Goal: Task Accomplishment & Management: Complete application form

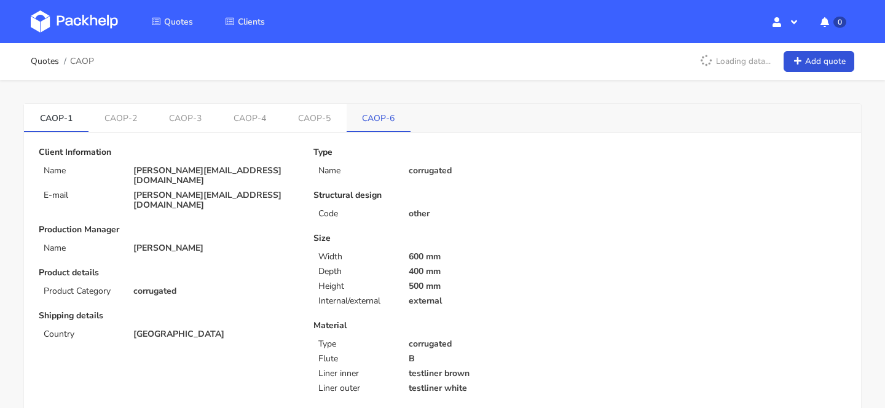
click at [363, 131] on li "CAOP-6" at bounding box center [379, 118] width 65 height 28
click at [380, 116] on link "CAOP-6" at bounding box center [379, 117] width 65 height 27
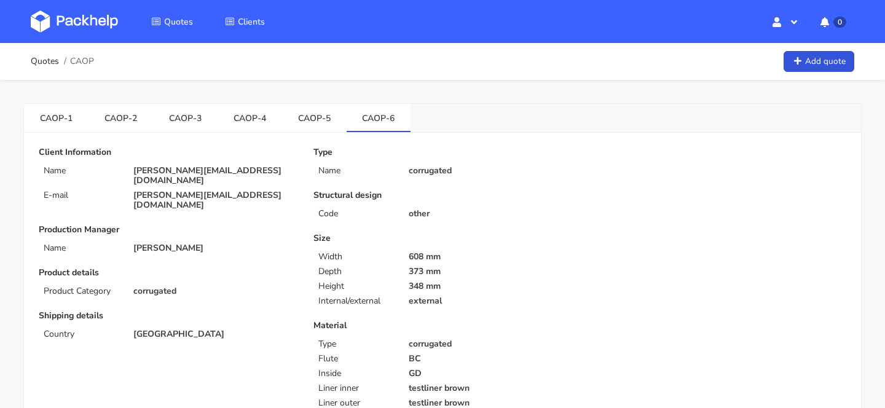
click at [206, 170] on p "[PERSON_NAME][EMAIL_ADDRESS][DOMAIN_NAME]" at bounding box center [214, 176] width 163 height 20
copy div "[PERSON_NAME][EMAIL_ADDRESS][DOMAIN_NAME]"
click at [71, 63] on span "CAOP" at bounding box center [82, 62] width 24 height 10
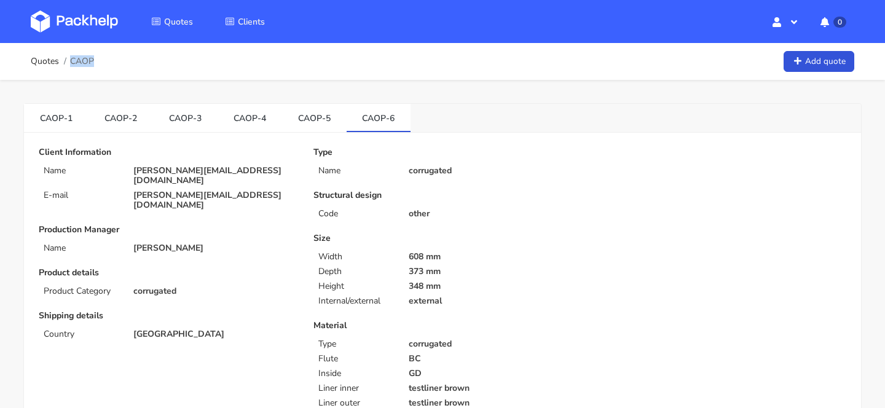
click at [71, 63] on span "CAOP" at bounding box center [82, 62] width 24 height 10
copy span "CAOP"
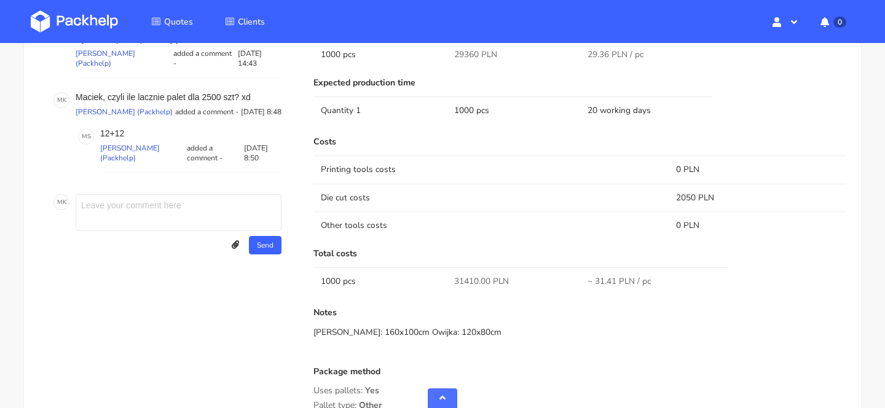
scroll to position [964, 0]
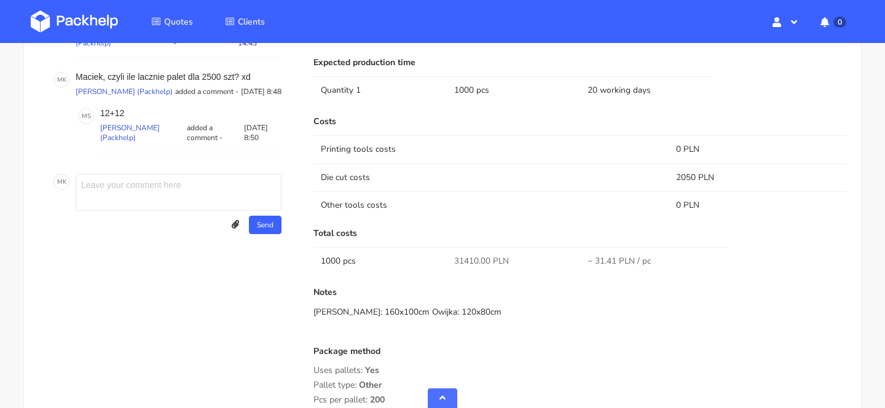
click at [465, 256] on span "31410.00 PLN" at bounding box center [481, 261] width 55 height 12
copy span "31410.00"
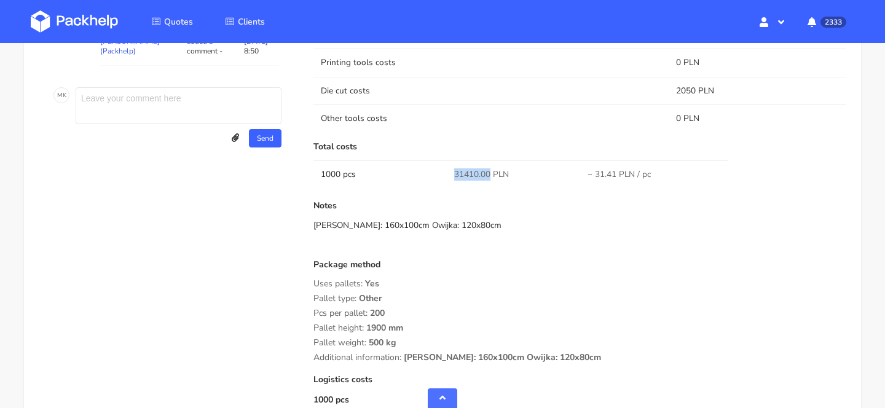
scroll to position [1074, 0]
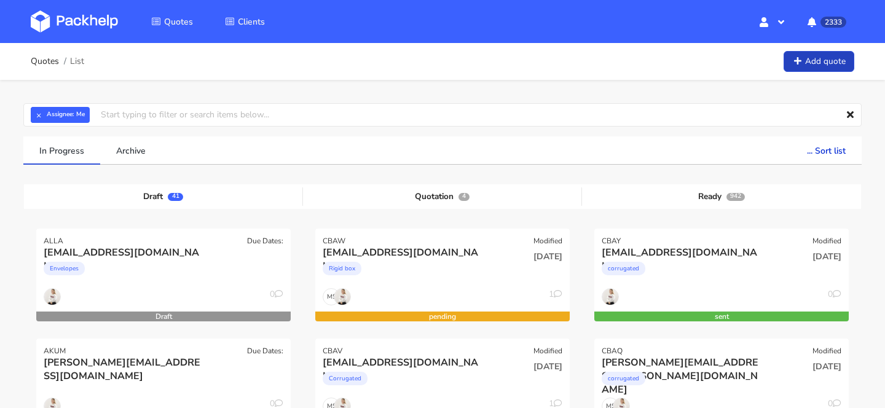
click at [801, 70] on link "Add quote" at bounding box center [818, 62] width 71 height 22
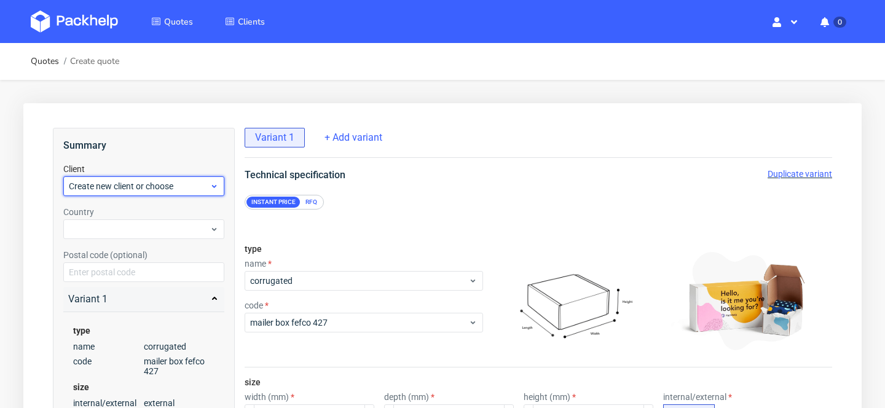
click at [149, 179] on div "Create new client or choose" at bounding box center [143, 186] width 161 height 20
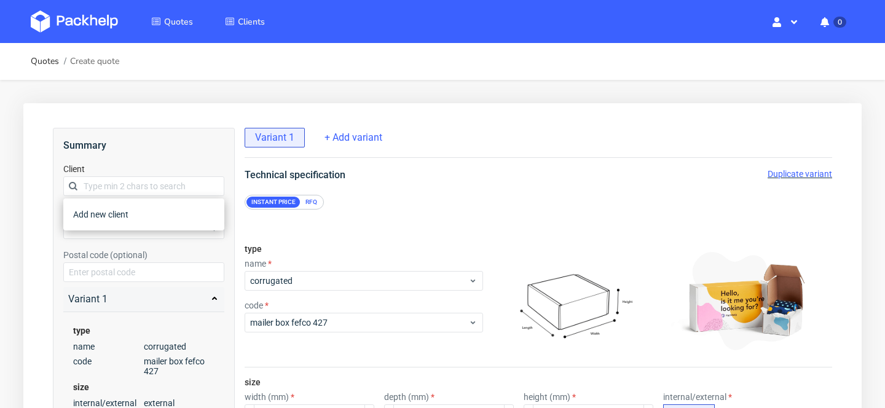
click at [149, 179] on input "text" at bounding box center [143, 186] width 161 height 20
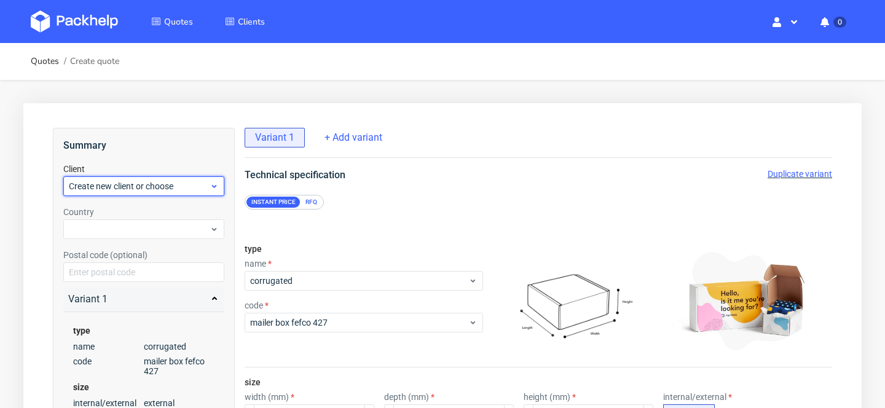
click at [151, 187] on span "Create new client or choose" at bounding box center [139, 186] width 141 height 12
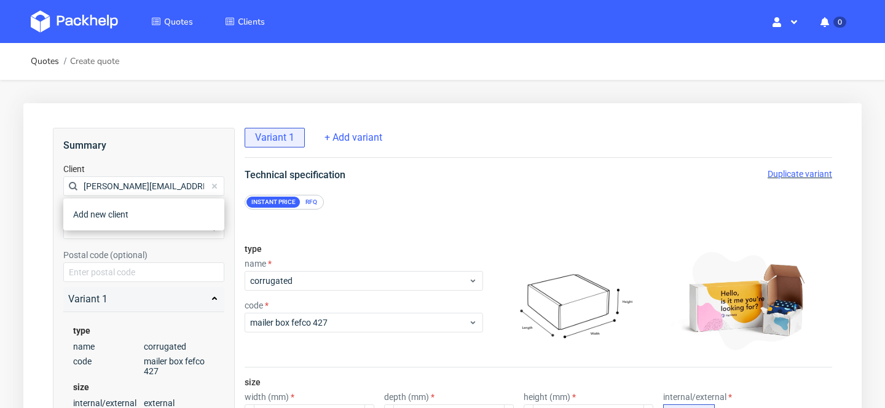
scroll to position [0, 48]
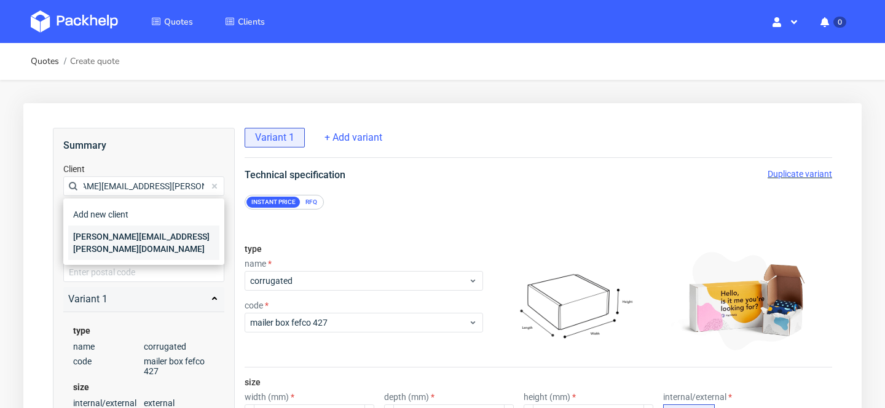
type input "valentina.maciejewska@omnipack.com"
click at [144, 244] on div "valentina.maciejewska@omnipack.com" at bounding box center [143, 243] width 151 height 34
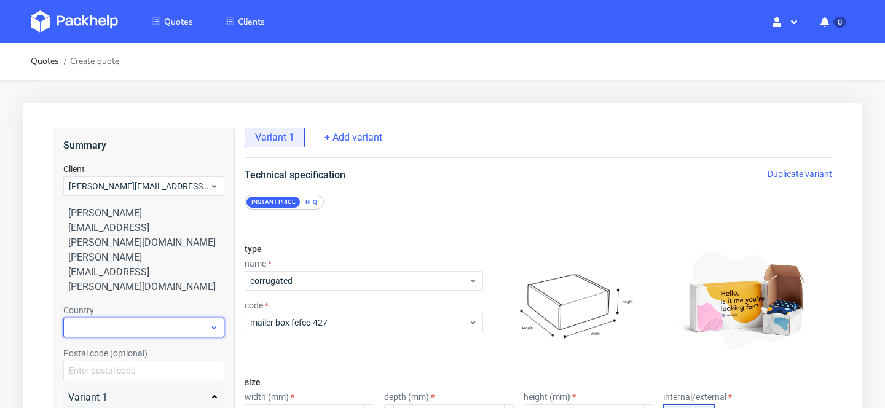
click at [128, 318] on div at bounding box center [143, 328] width 161 height 20
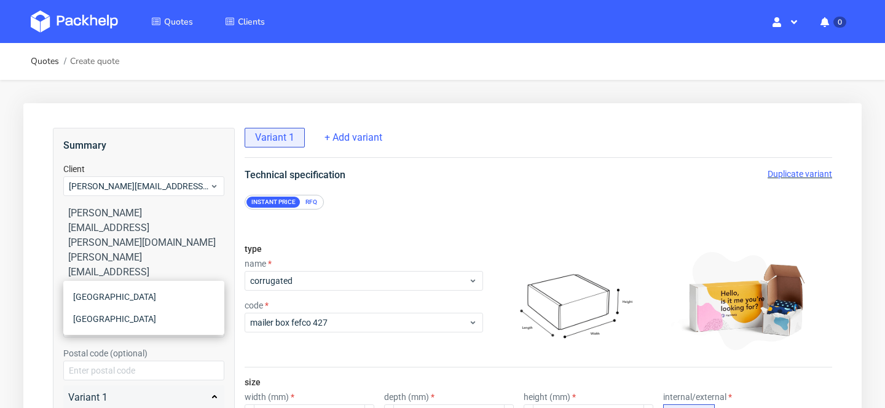
type input "pol"
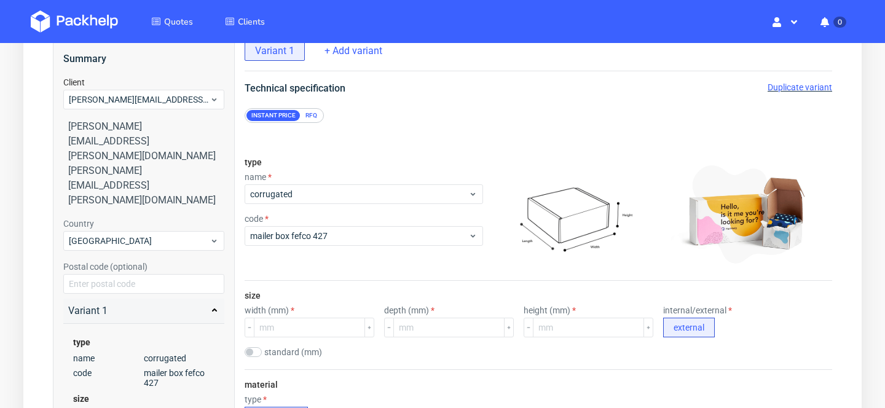
scroll to position [88, 0]
click at [312, 112] on div "RFQ" at bounding box center [311, 114] width 22 height 11
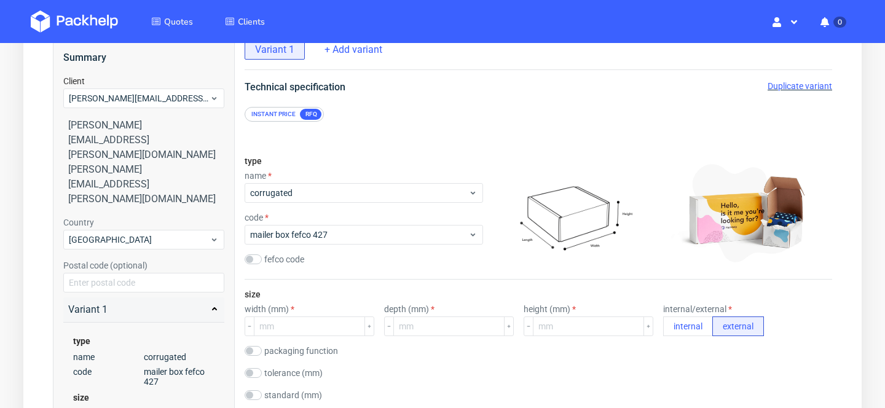
scroll to position [175, 0]
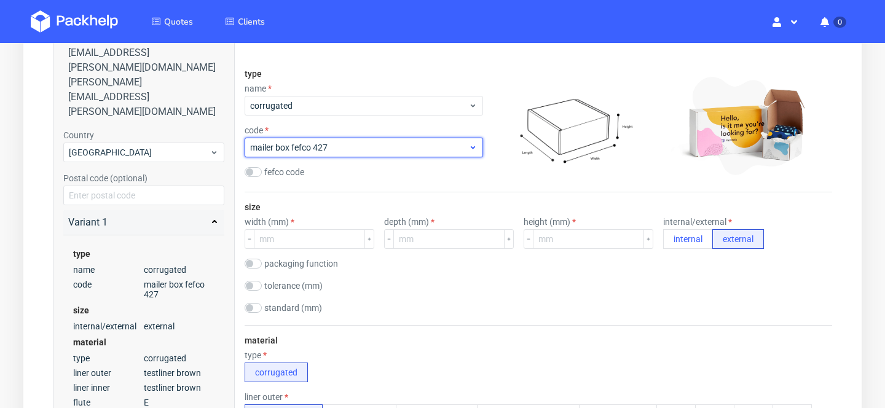
click at [377, 141] on span "mailer box fefco 427" at bounding box center [359, 147] width 218 height 12
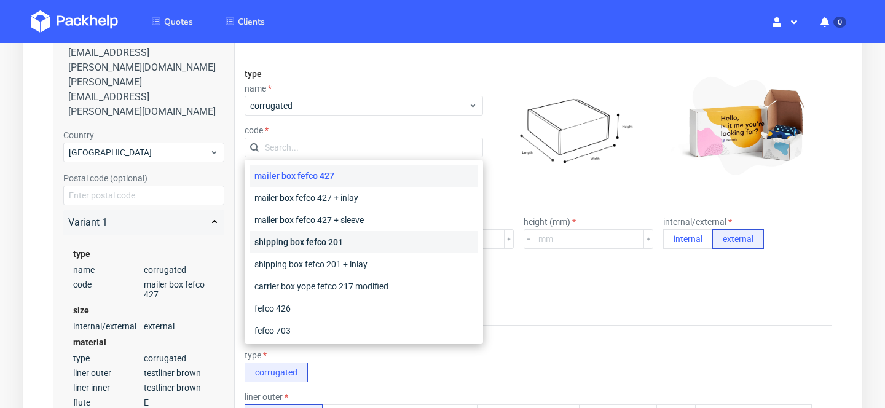
click at [354, 246] on div "shipping box fefco 201" at bounding box center [363, 242] width 229 height 22
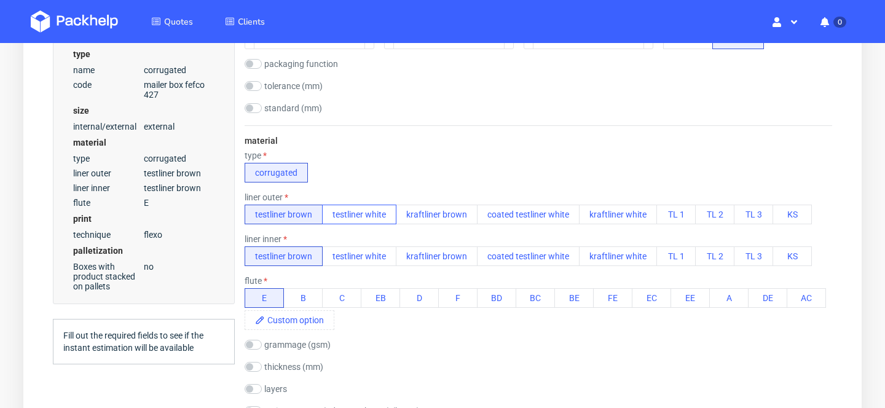
scroll to position [383, 0]
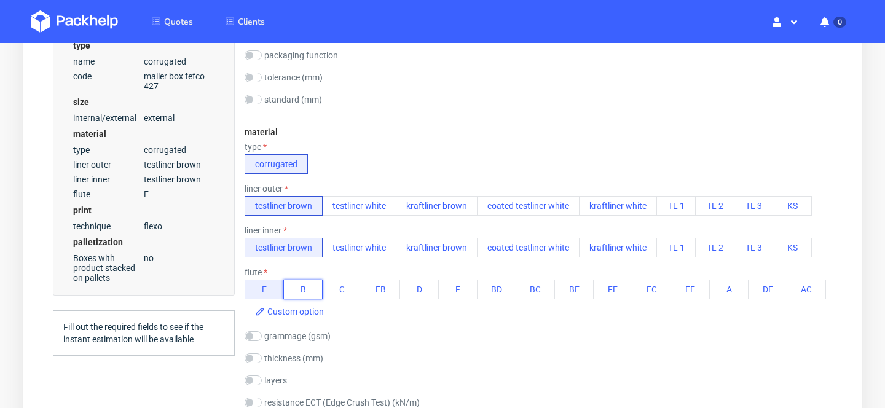
click at [304, 287] on button "B" at bounding box center [302, 290] width 39 height 20
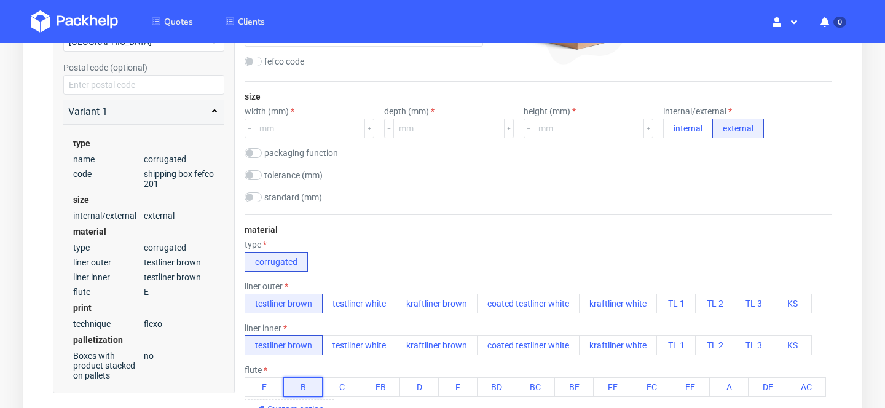
scroll to position [285, 0]
click at [308, 122] on input "number" at bounding box center [309, 129] width 111 height 20
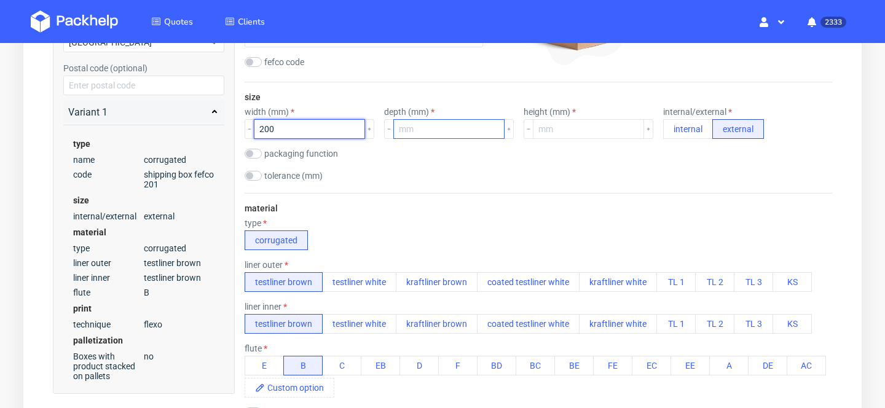
type input "200"
click at [419, 133] on input "number" at bounding box center [448, 129] width 111 height 20
type input "120"
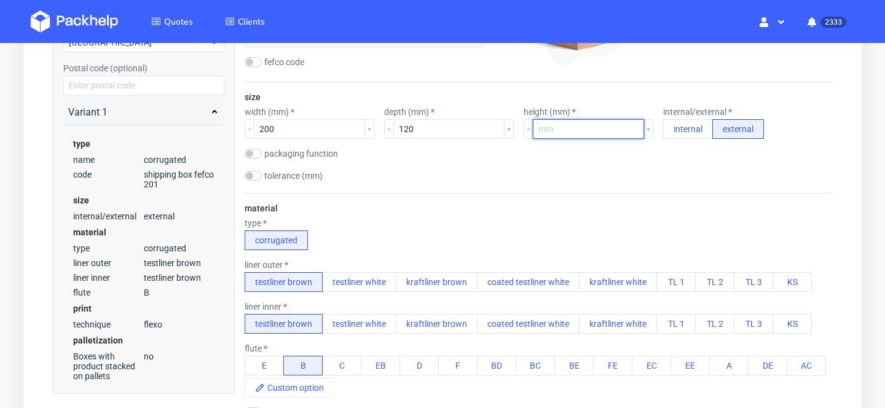
click at [555, 124] on input "number" at bounding box center [588, 129] width 111 height 20
type input "70"
click at [569, 161] on div "size width (mm) 200 depth (mm) 120 height (mm) 70 internal/external internal ex…" at bounding box center [538, 137] width 587 height 111
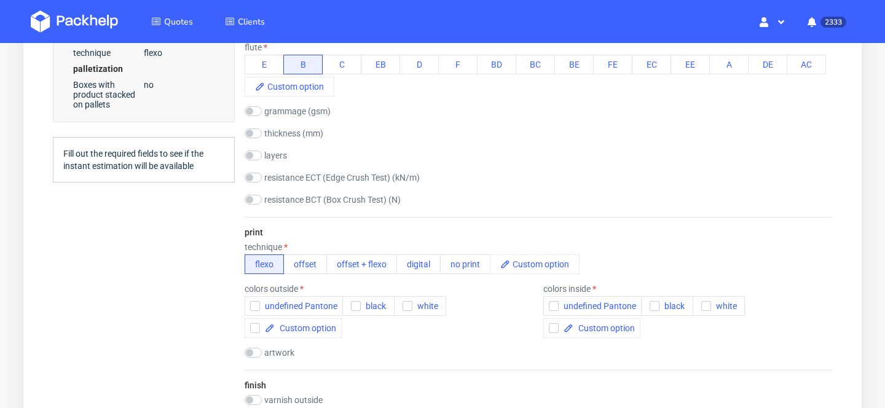
scroll to position [601, 0]
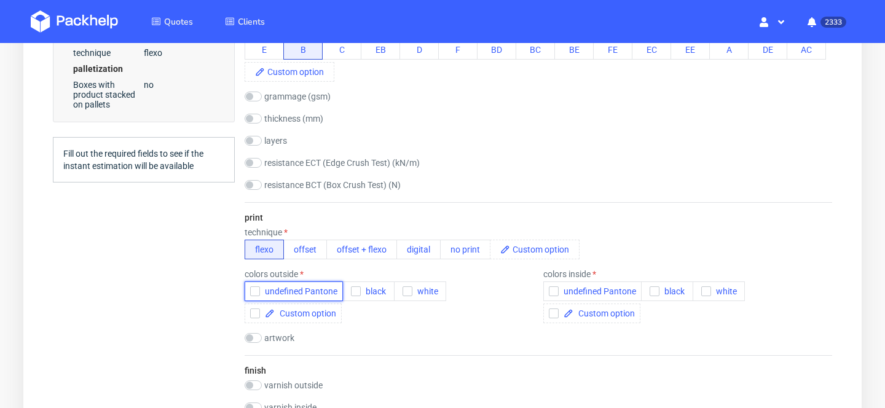
click at [315, 294] on span "undefined Pantone" at bounding box center [298, 291] width 77 height 10
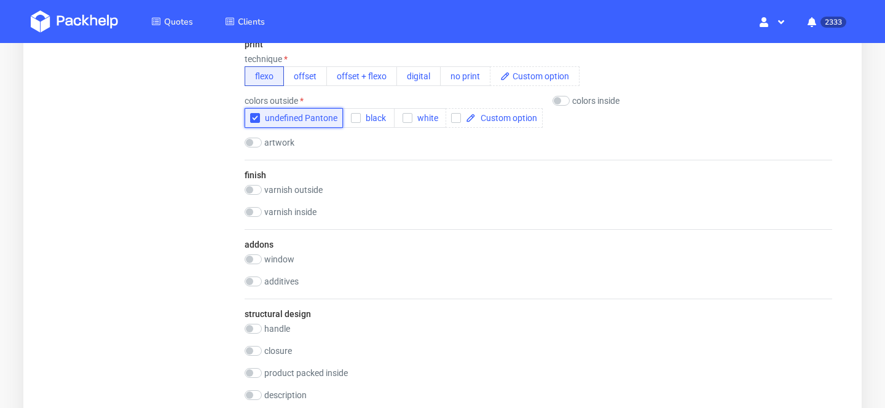
scroll to position [794, 0]
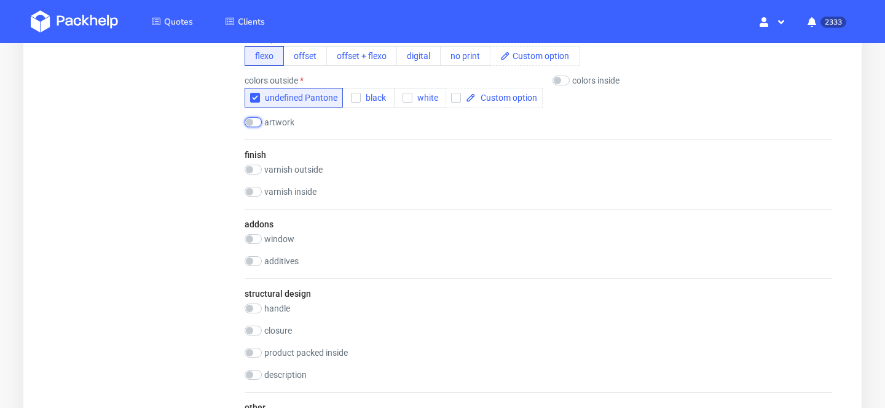
click at [258, 122] on input "checkbox" at bounding box center [253, 122] width 17 height 10
checkbox input "true"
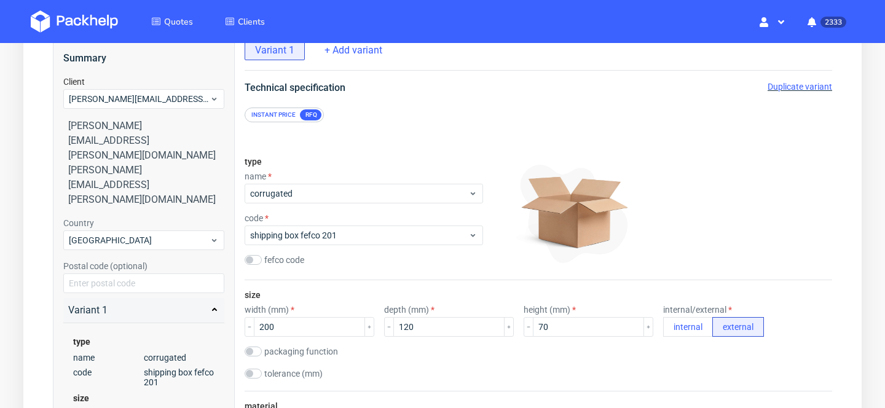
scroll to position [0, 0]
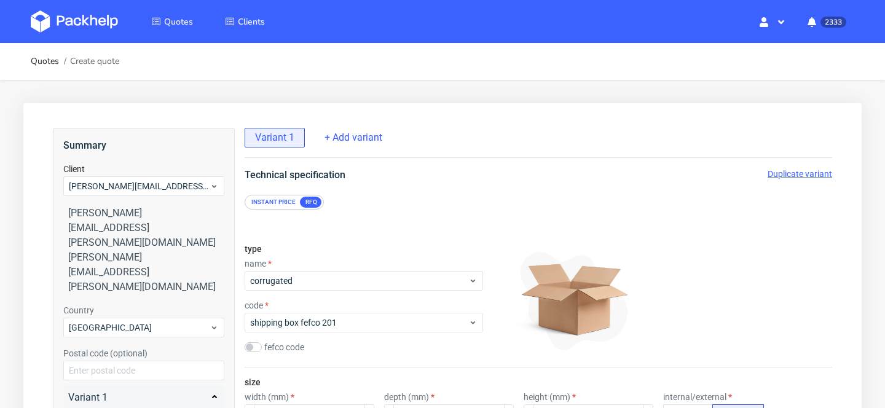
click at [784, 173] on span "Duplicate variant" at bounding box center [799, 174] width 65 height 10
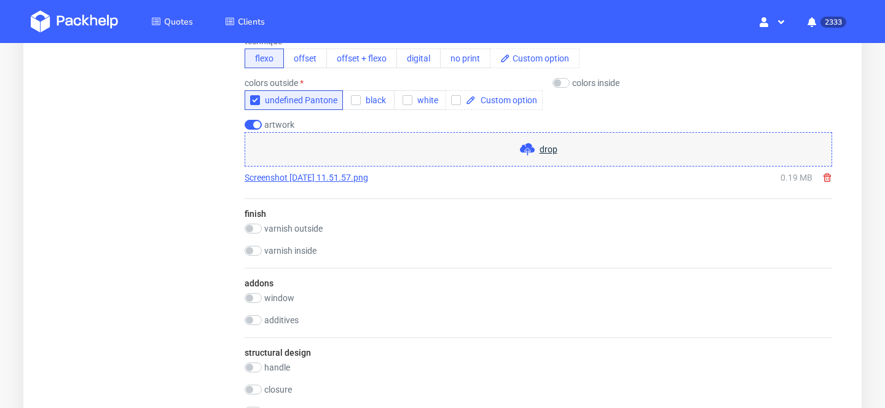
scroll to position [775, 0]
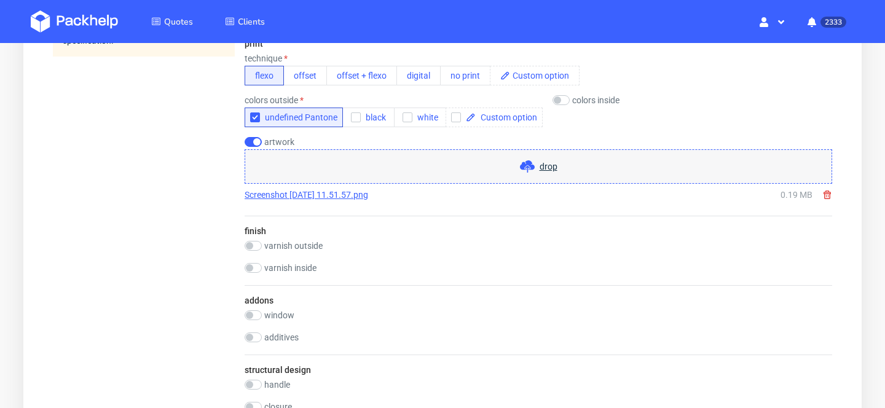
click at [830, 194] on use at bounding box center [826, 194] width 7 height 9
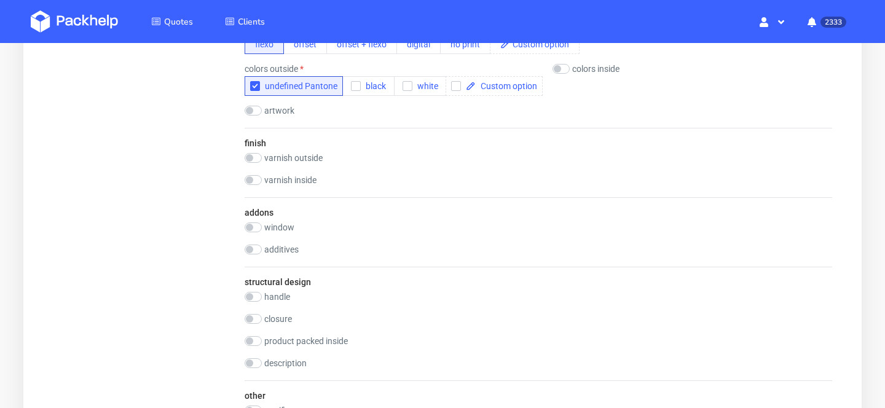
scroll to position [808, 0]
click at [284, 107] on label "artwork" at bounding box center [279, 109] width 30 height 10
checkbox input "true"
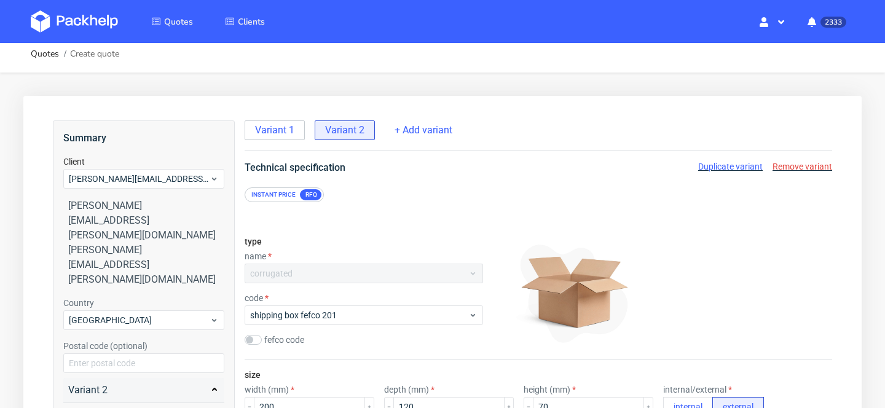
scroll to position [0, 0]
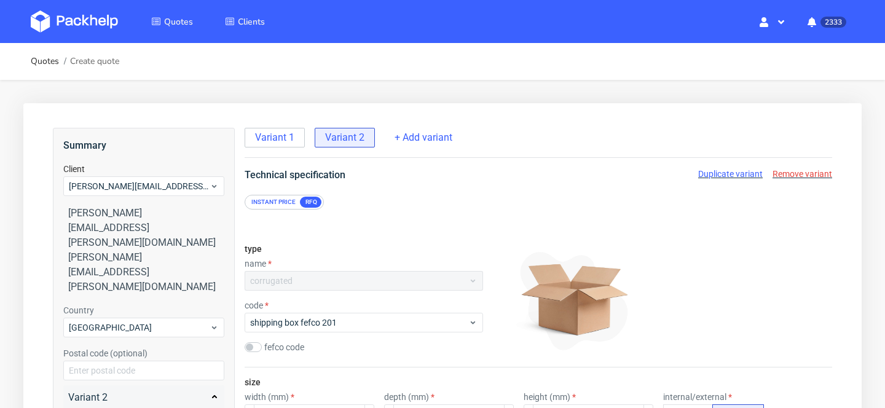
click at [738, 173] on span "Duplicate variant" at bounding box center [730, 174] width 65 height 10
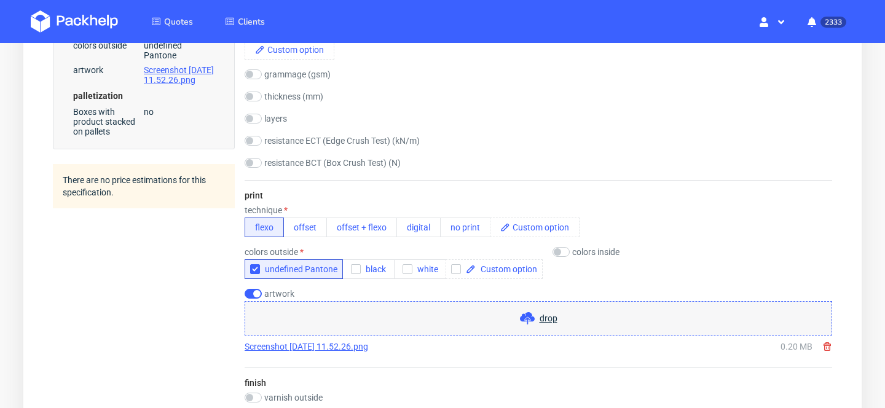
scroll to position [627, 0]
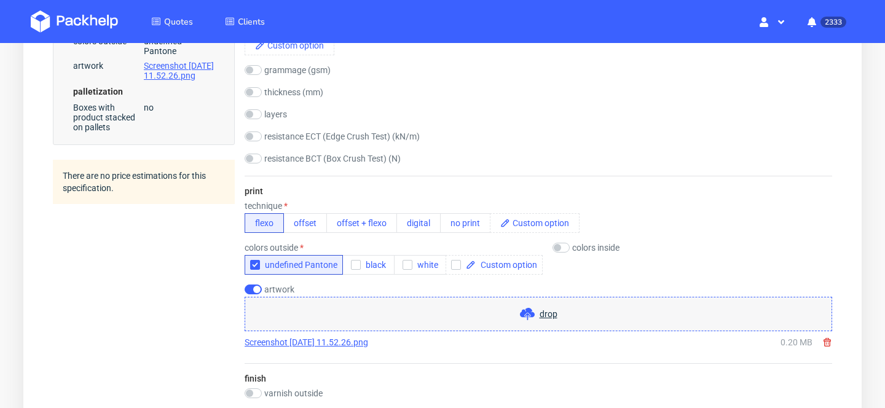
click at [827, 344] on icon at bounding box center [827, 342] width 10 height 10
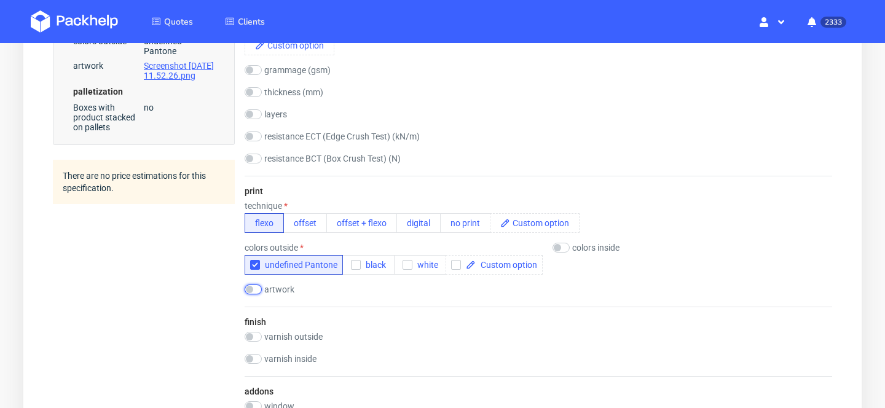
click at [254, 291] on input "checkbox" at bounding box center [253, 289] width 17 height 10
checkbox input "true"
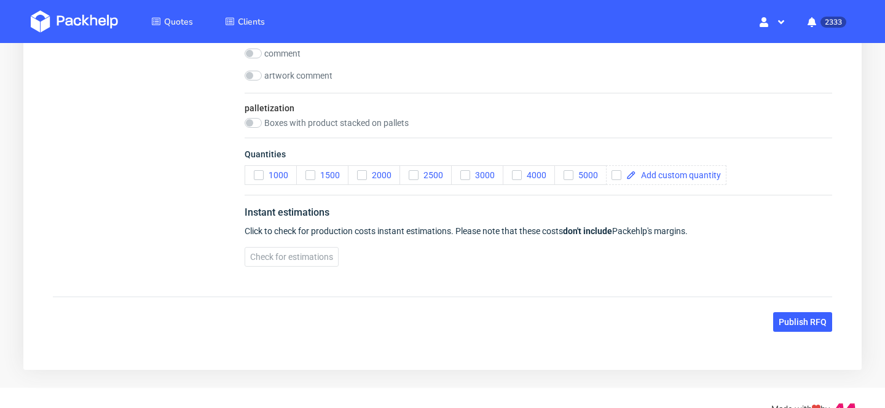
scroll to position [1381, 0]
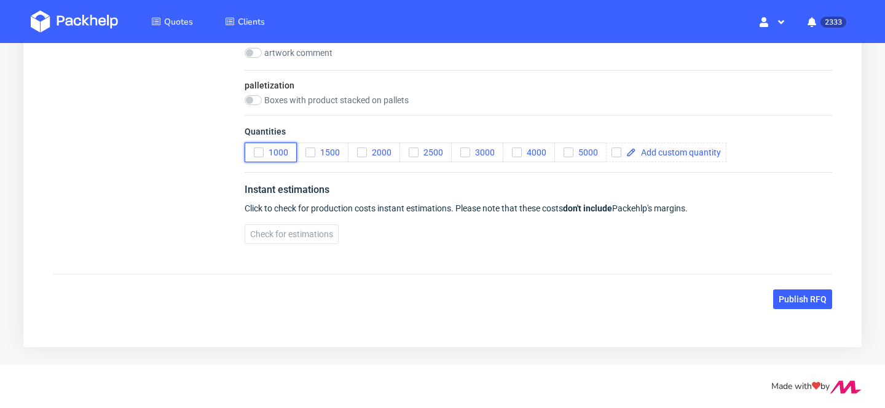
click at [272, 149] on span "1000" at bounding box center [276, 152] width 25 height 10
click at [592, 160] on button "5000" at bounding box center [580, 153] width 52 height 20
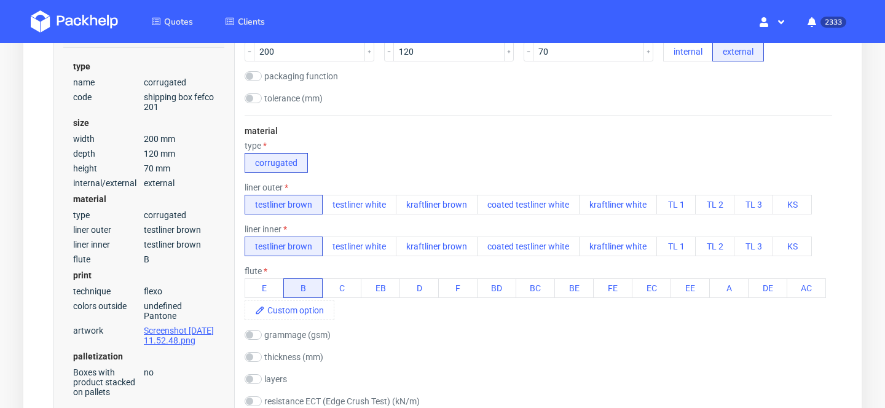
scroll to position [0, 0]
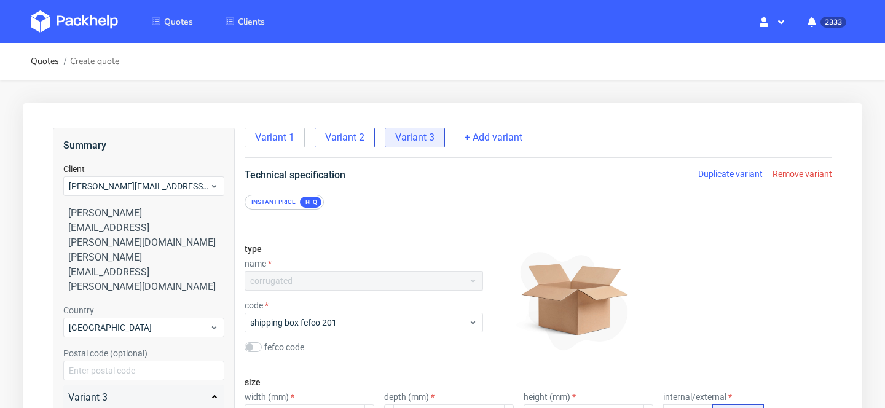
click at [349, 136] on span "Variant 2" at bounding box center [344, 138] width 39 height 14
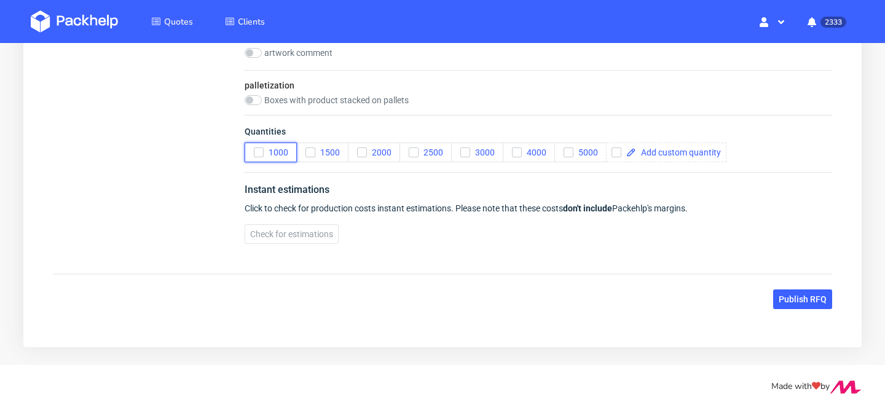
click at [275, 152] on span "1000" at bounding box center [276, 152] width 25 height 10
click at [587, 162] on button "5000" at bounding box center [580, 153] width 52 height 20
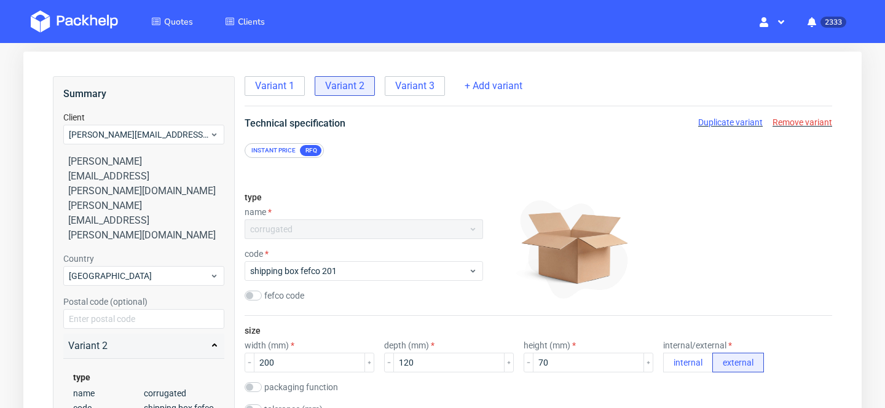
scroll to position [0, 0]
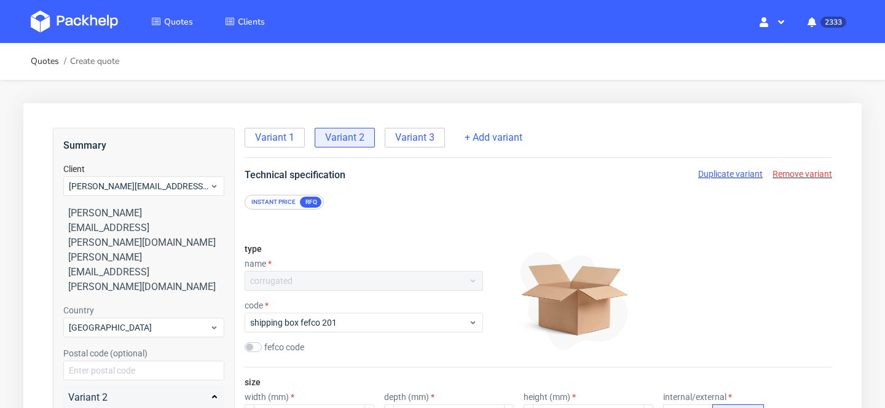
click at [288, 127] on div "Variant 1 Variant 2 Variant 3" at bounding box center [346, 136] width 203 height 22
click at [287, 134] on span "Variant 1" at bounding box center [274, 138] width 39 height 14
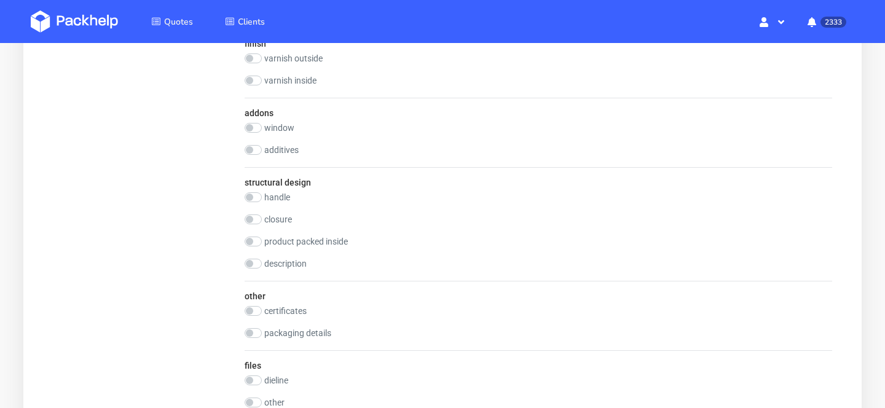
scroll to position [1381, 0]
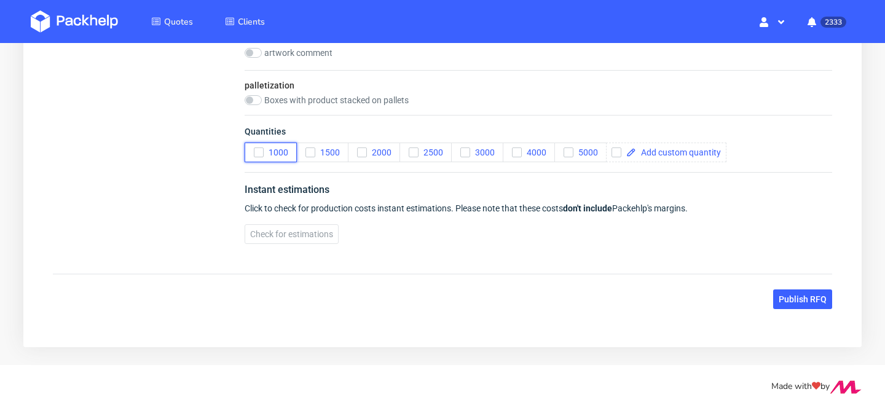
click at [281, 153] on span "1000" at bounding box center [276, 152] width 25 height 10
click at [594, 155] on span "5000" at bounding box center [585, 152] width 25 height 10
click at [811, 303] on span "Publish RFQ" at bounding box center [803, 299] width 48 height 9
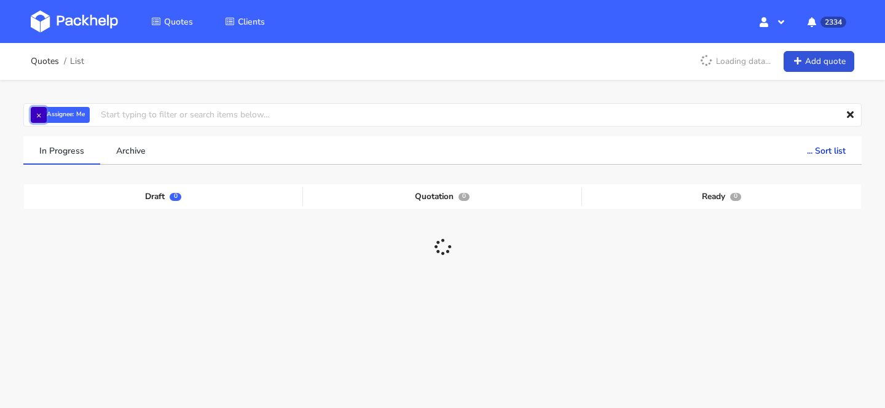
click at [39, 115] on button "×" at bounding box center [39, 115] width 16 height 16
click at [90, 114] on input "text" at bounding box center [442, 114] width 838 height 23
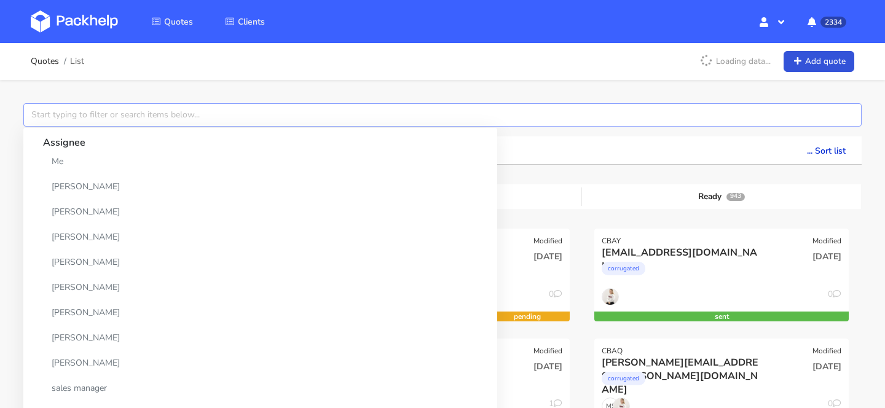
paste input "CAZV"
type input "CAZV"
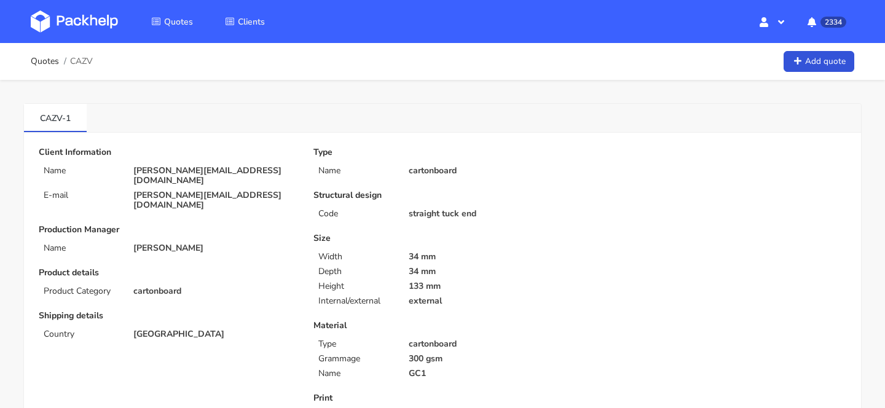
click at [170, 170] on p "[PERSON_NAME][EMAIL_ADDRESS][DOMAIN_NAME]" at bounding box center [214, 176] width 163 height 20
copy div "[PERSON_NAME][EMAIL_ADDRESS][DOMAIN_NAME]"
click at [82, 62] on span "CAZV" at bounding box center [81, 62] width 23 height 10
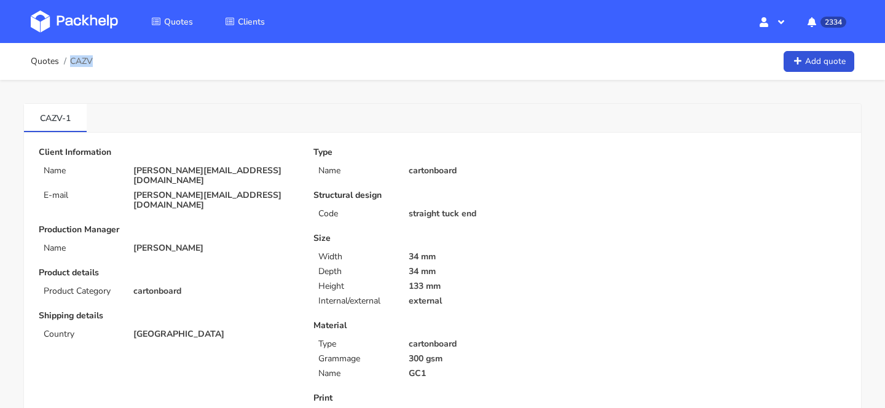
click at [82, 62] on span "CAZV" at bounding box center [81, 62] width 23 height 10
copy span "CAZV"
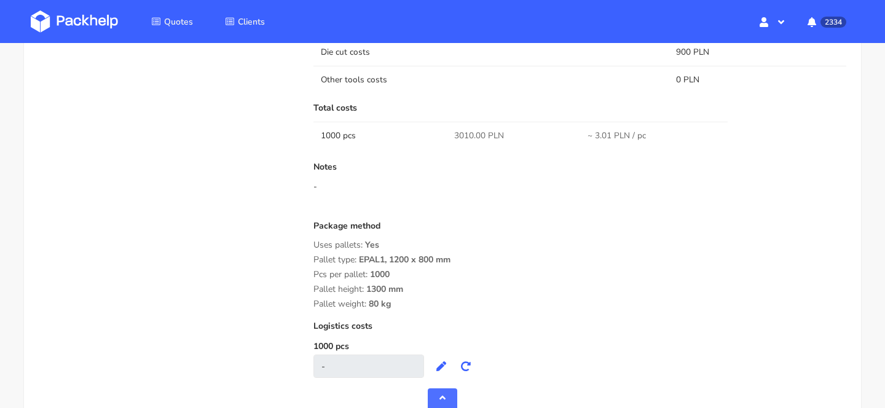
scroll to position [975, 0]
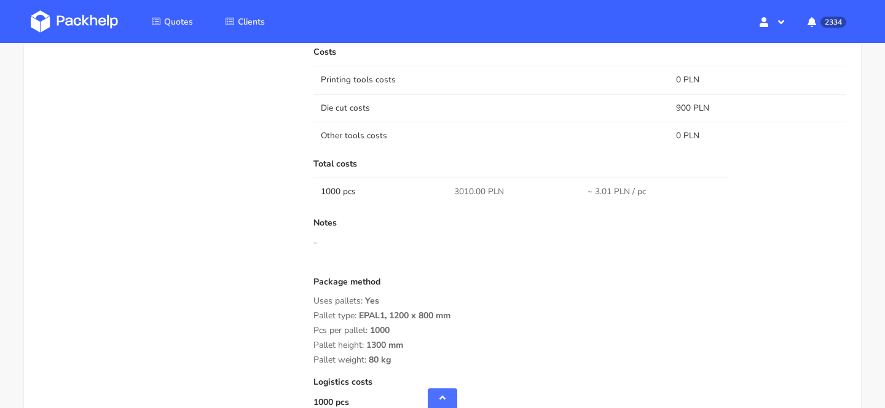
click at [464, 186] on span "3010.00 PLN" at bounding box center [479, 192] width 50 height 12
copy span "3010.00"
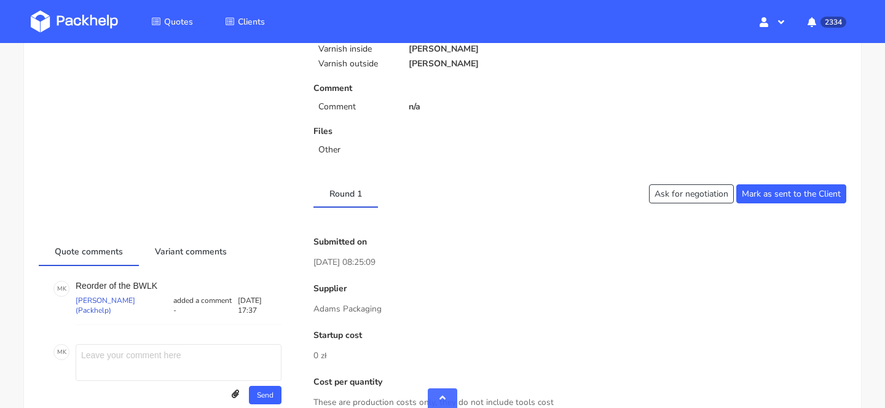
scroll to position [515, 0]
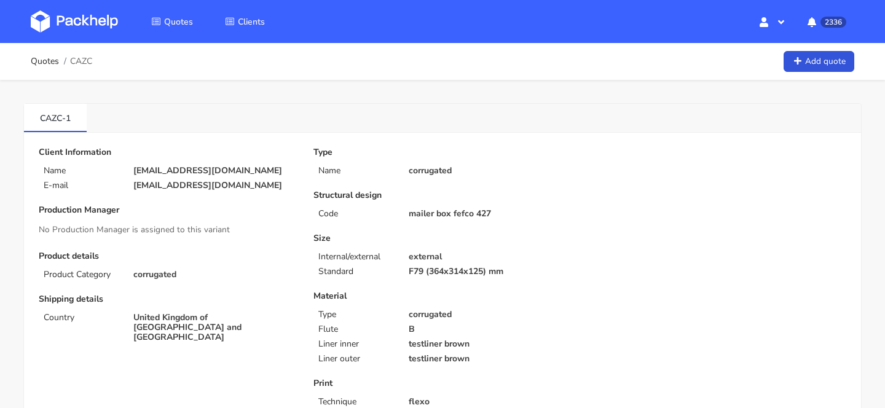
click at [85, 63] on span "CAZC" at bounding box center [81, 62] width 22 height 10
copy span "CAZC"
click at [88, 26] on img at bounding box center [74, 21] width 87 height 22
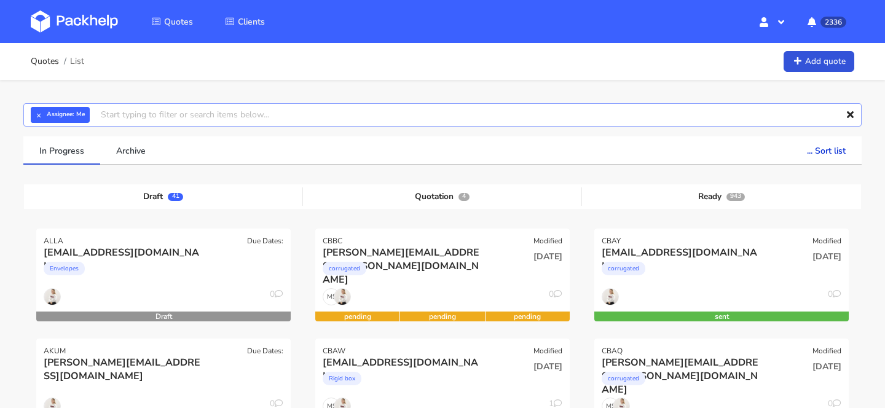
click at [179, 109] on input "text" at bounding box center [442, 114] width 838 height 23
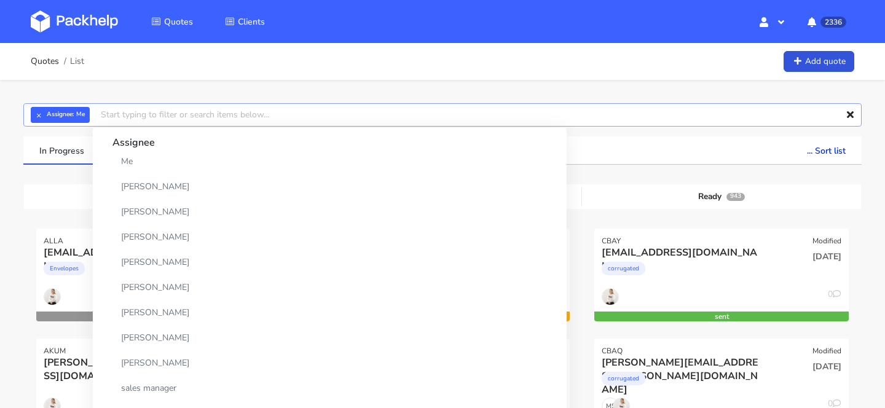
paste input "CAZC"
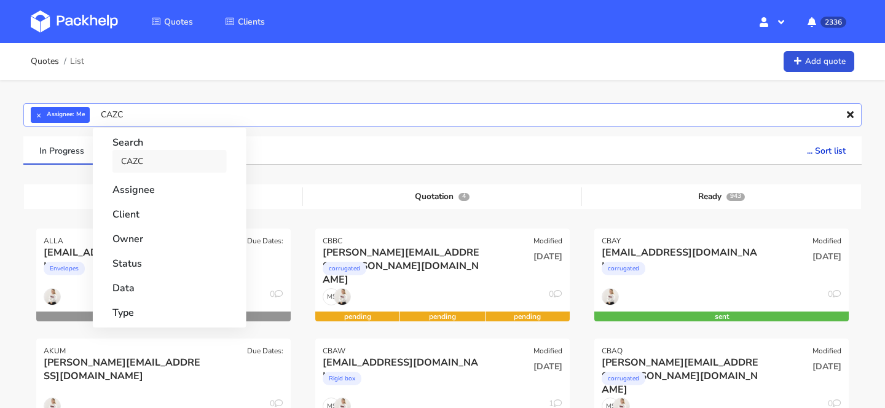
type input "CAZC"
click at [168, 164] on link "CAZC" at bounding box center [169, 161] width 114 height 23
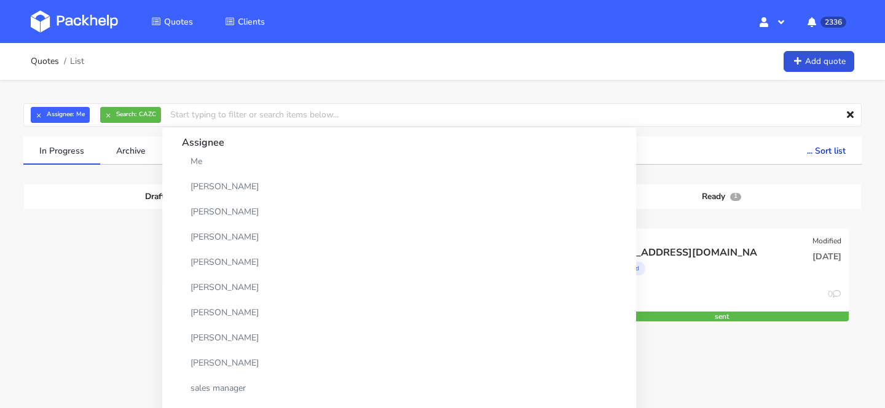
click at [638, 359] on div "Draft 0 Quotation 0 Ready 1 CAZC Modified zoe@onlytheblind.com corrugated 06 Au…" at bounding box center [443, 276] width 820 height 184
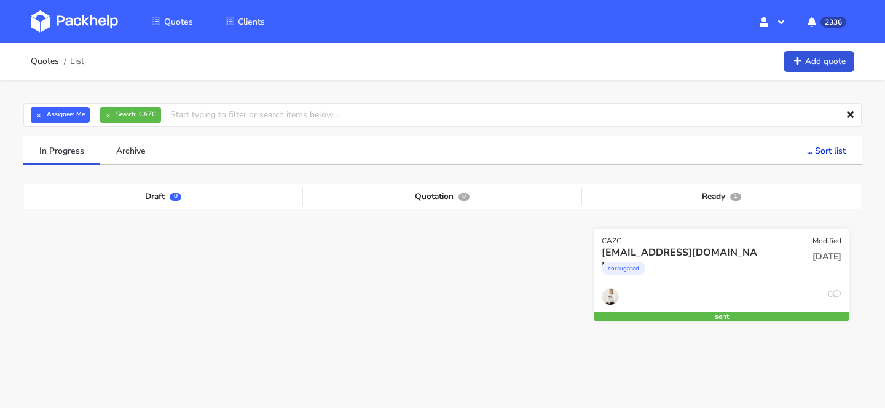
click at [790, 230] on div "CAZC Modified" at bounding box center [721, 237] width 254 height 17
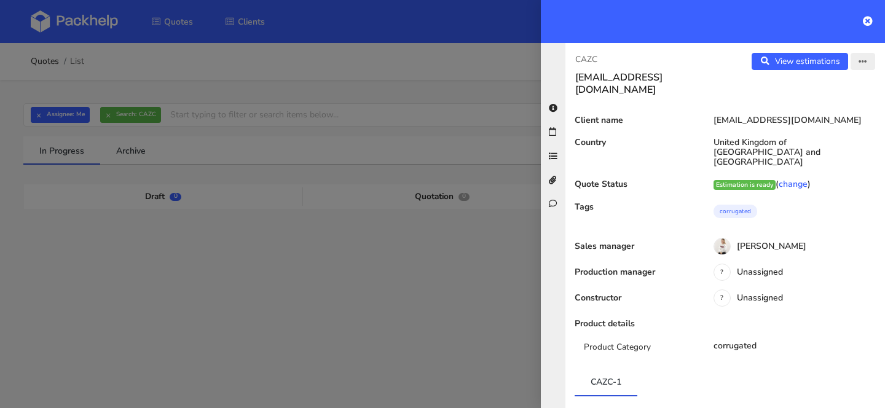
click at [871, 61] on button "button" at bounding box center [862, 61] width 25 height 17
click at [814, 106] on link "Edit quote" at bounding box center [823, 110] width 108 height 20
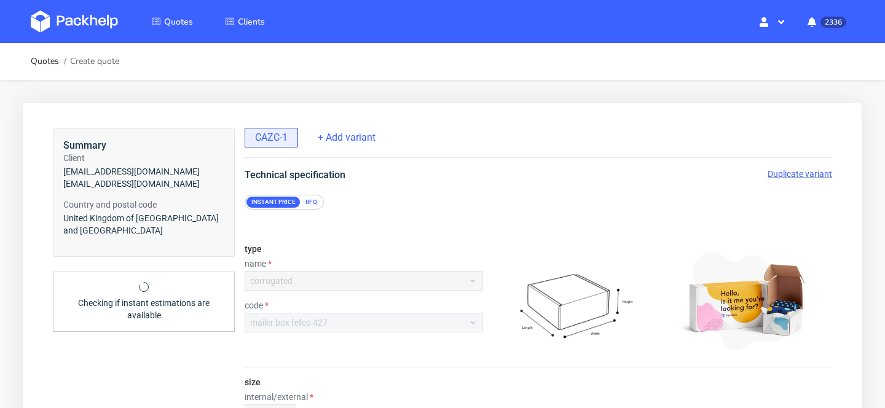
click at [810, 173] on span "Duplicate variant" at bounding box center [799, 174] width 65 height 10
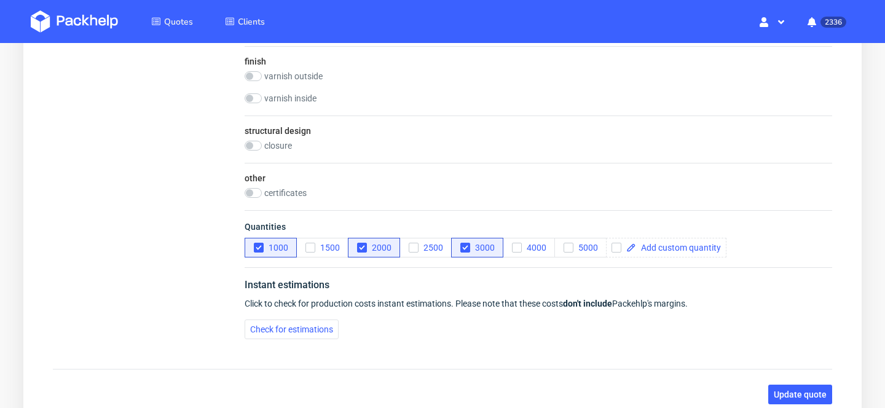
scroll to position [885, 0]
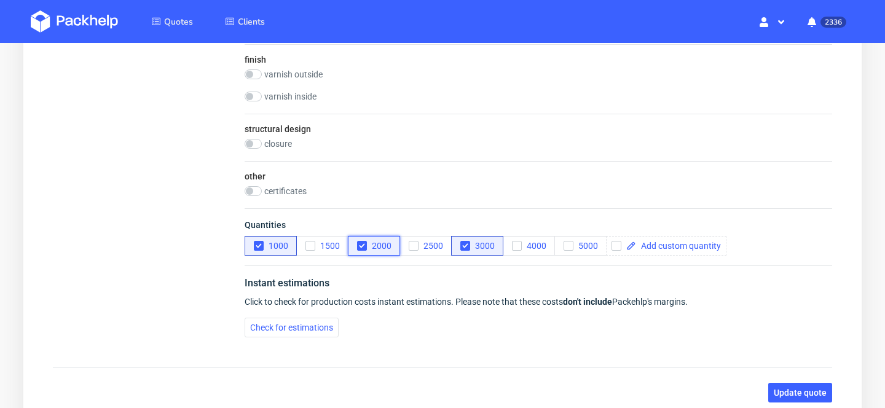
click at [379, 246] on span "2000" at bounding box center [379, 246] width 25 height 10
click at [469, 248] on div "button" at bounding box center [465, 246] width 10 height 10
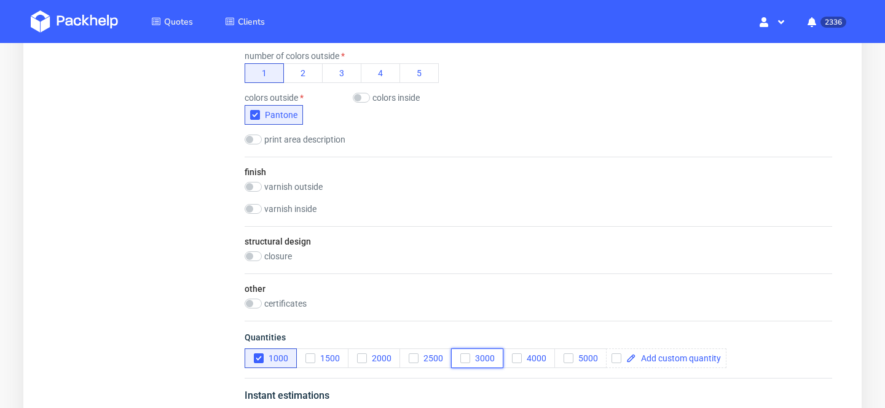
scroll to position [766, 0]
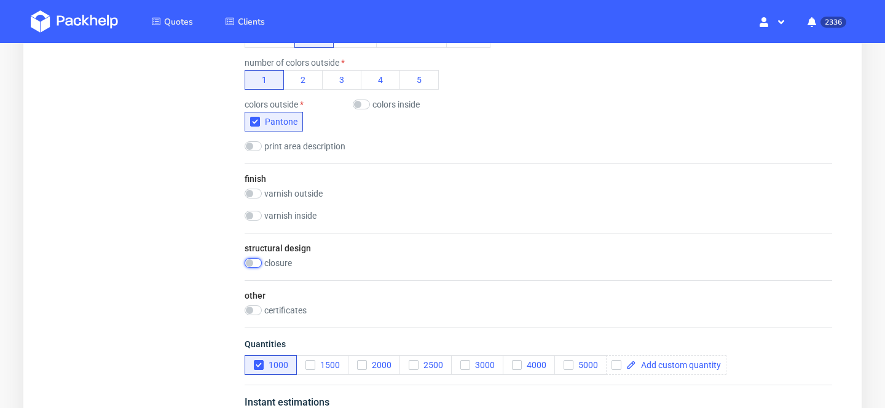
click at [260, 261] on input "checkbox" at bounding box center [253, 263] width 17 height 10
checkbox input "true"
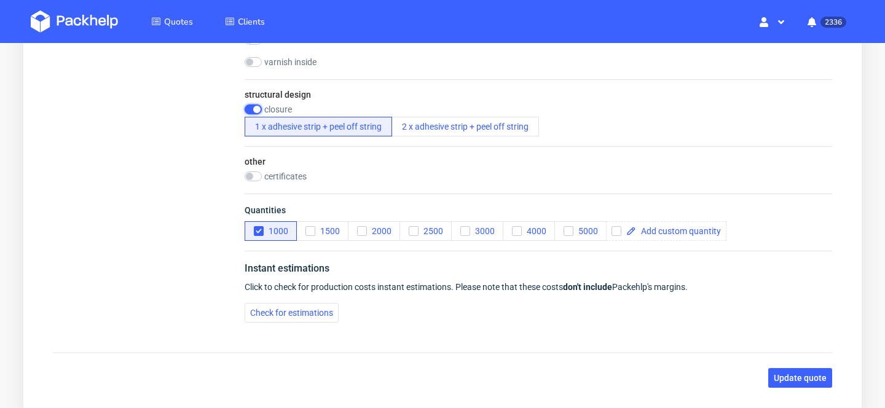
scroll to position [998, 0]
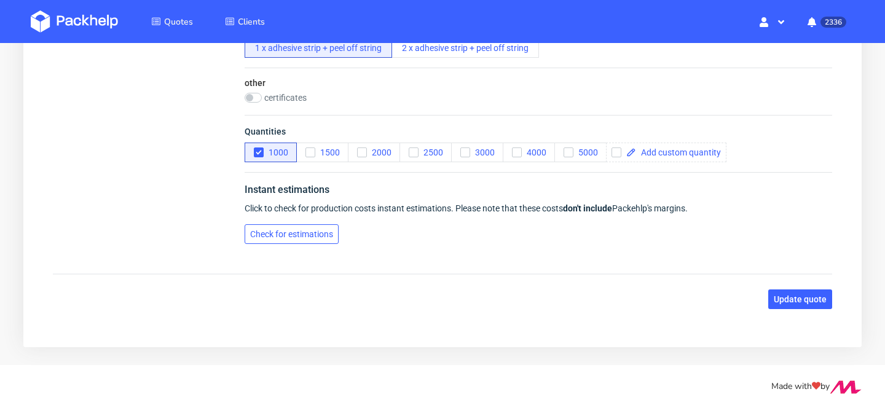
click at [316, 232] on span "Check for estimations" at bounding box center [291, 234] width 83 height 9
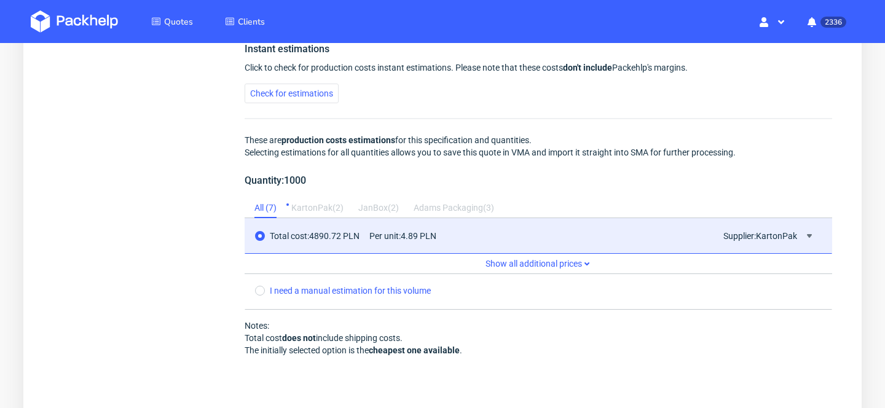
scroll to position [1200, 0]
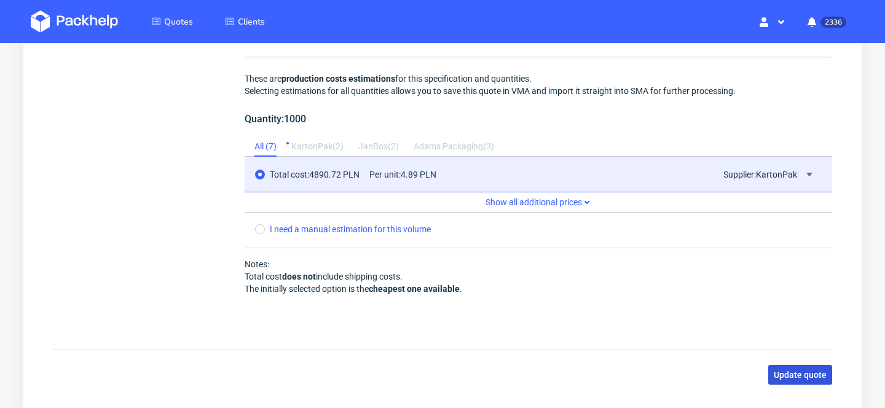
click at [810, 375] on span "Update quote" at bounding box center [800, 375] width 53 height 9
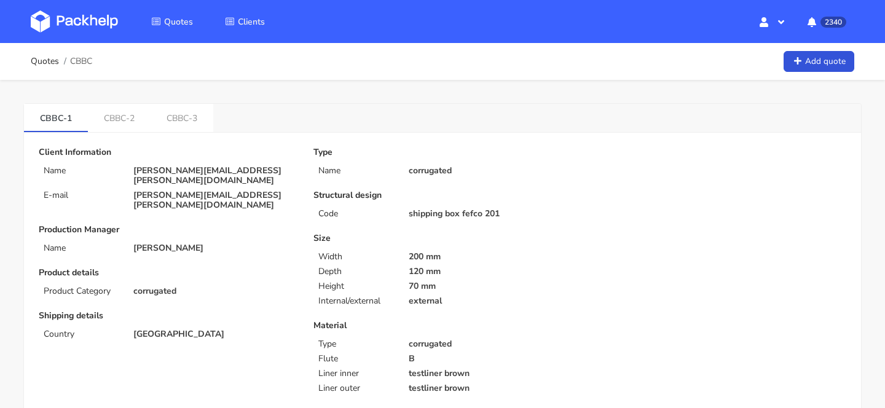
click at [178, 176] on div "Client Information Name [PERSON_NAME][EMAIL_ADDRESS][PERSON_NAME][DOMAIN_NAME] …" at bounding box center [167, 178] width 257 height 63
click at [202, 169] on p "[PERSON_NAME][EMAIL_ADDRESS][PERSON_NAME][DOMAIN_NAME]" at bounding box center [214, 176] width 163 height 20
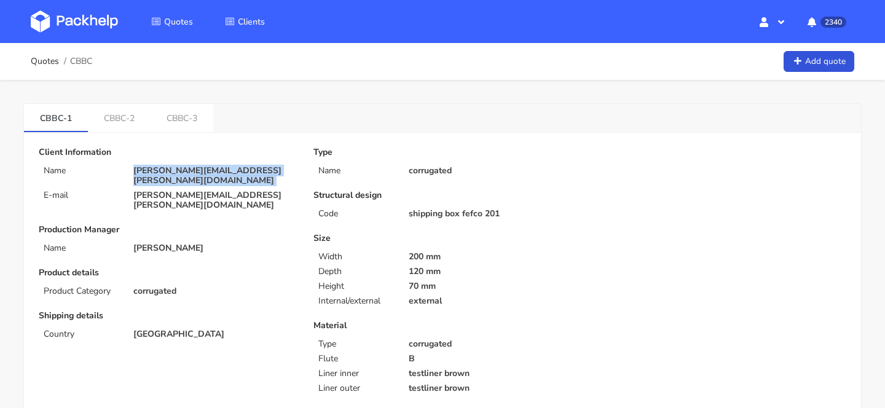
click at [202, 169] on p "[PERSON_NAME][EMAIL_ADDRESS][PERSON_NAME][DOMAIN_NAME]" at bounding box center [214, 176] width 163 height 20
copy div "[PERSON_NAME][EMAIL_ADDRESS][PERSON_NAME][DOMAIN_NAME]"
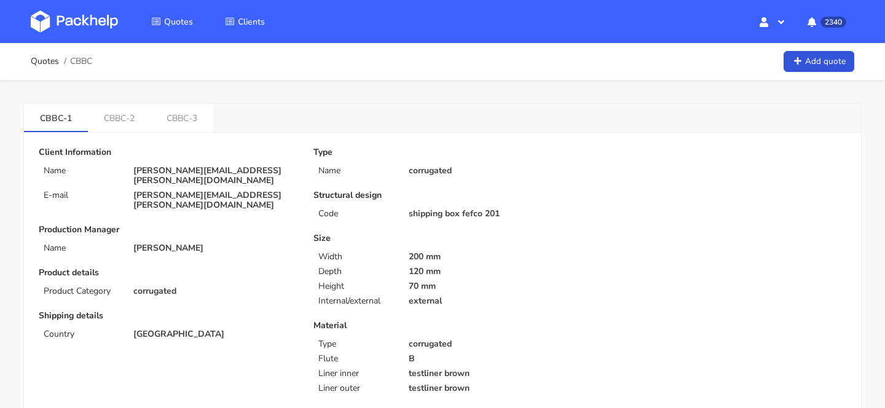
click at [85, 61] on span "CBBC" at bounding box center [81, 62] width 22 height 10
copy span "CBBC"
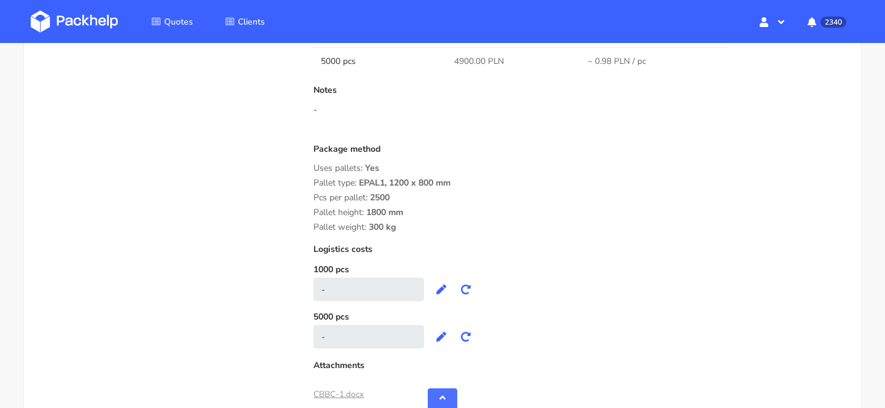
scroll to position [1045, 0]
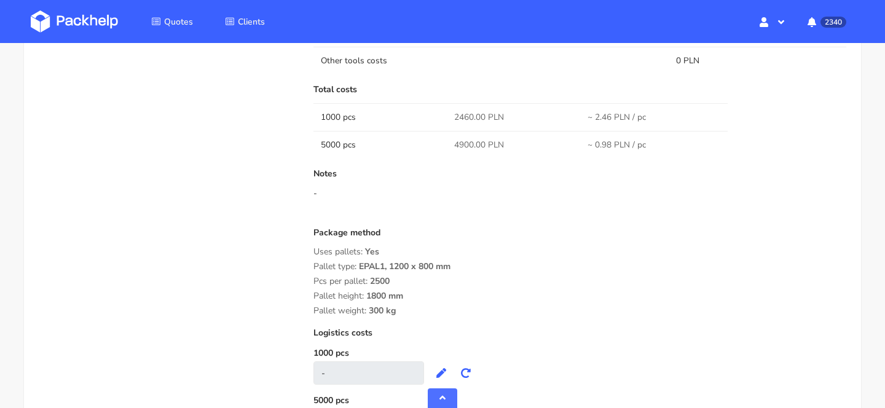
click at [467, 119] on span "2460.00 PLN" at bounding box center [479, 117] width 50 height 12
copy span "2460.00"
click at [465, 141] on span "4900.00 PLN" at bounding box center [479, 145] width 50 height 12
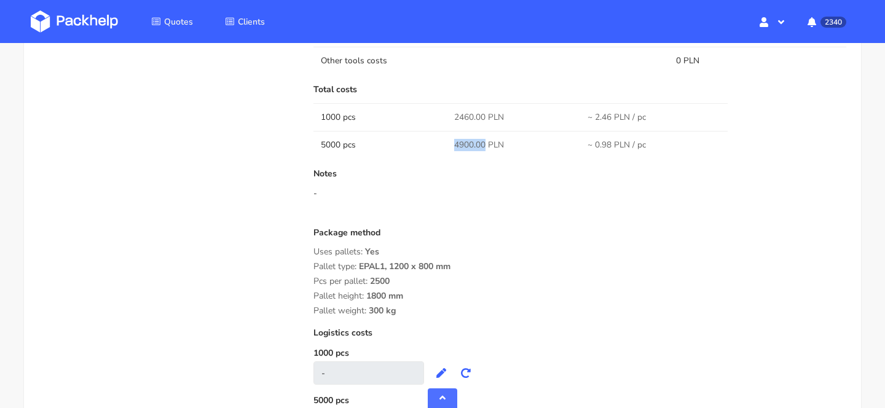
copy span "4900.00"
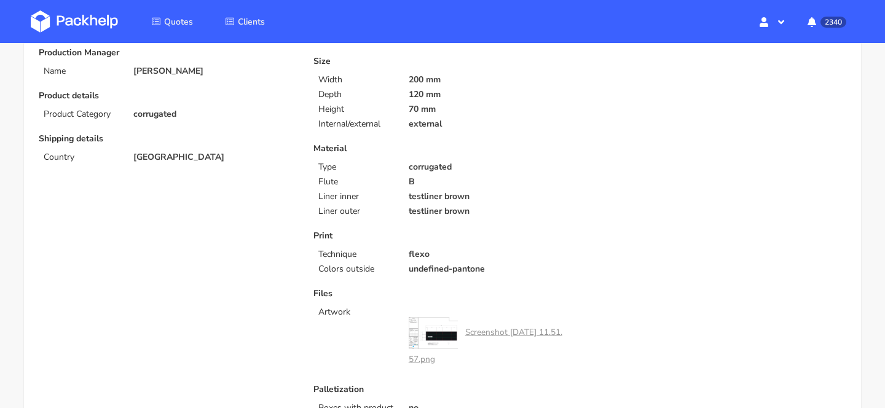
scroll to position [57, 0]
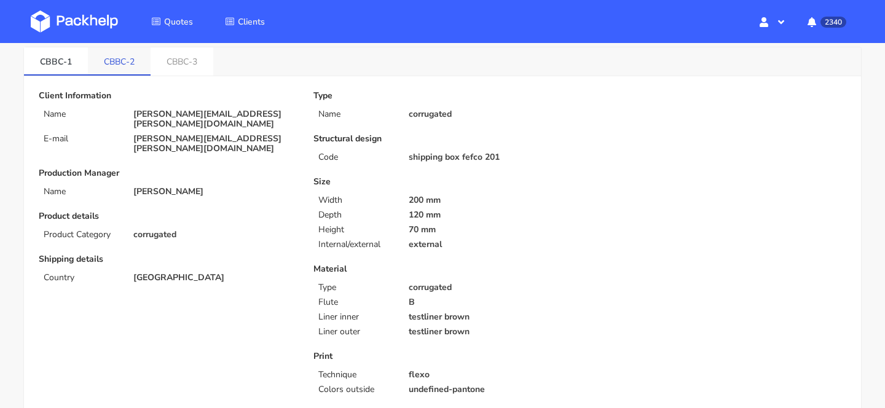
click at [139, 66] on link "CBBC-2" at bounding box center [119, 60] width 63 height 27
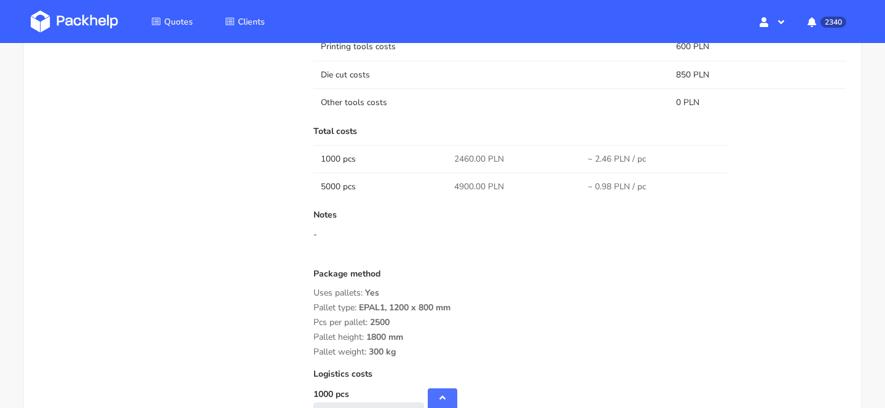
scroll to position [1007, 0]
click at [462, 154] on span "2460.00 PLN" at bounding box center [479, 157] width 50 height 12
copy span "2460.00"
click at [470, 183] on span "4900.00 PLN" at bounding box center [479, 184] width 50 height 12
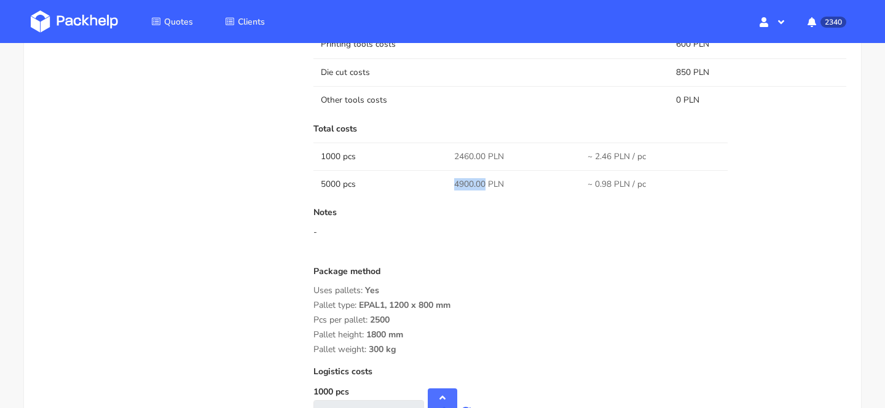
click at [470, 183] on span "4900.00 PLN" at bounding box center [479, 184] width 50 height 12
copy span "4900.00"
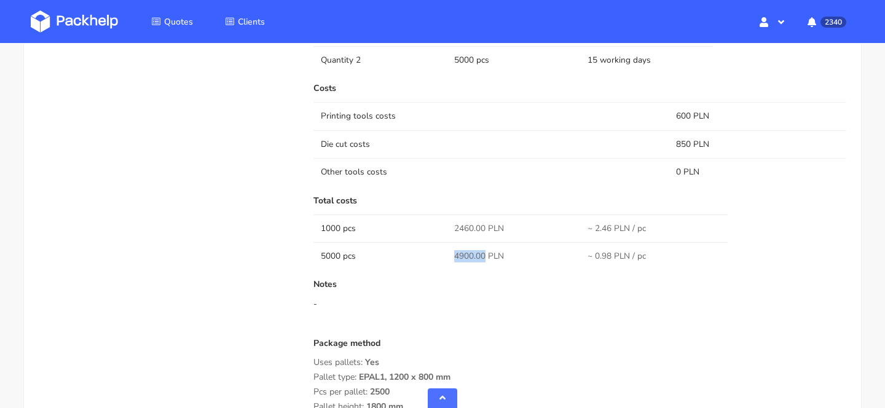
scroll to position [0, 0]
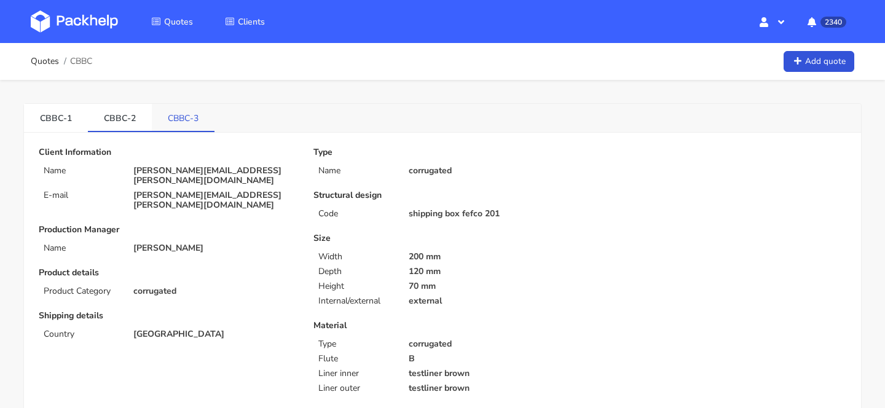
click at [180, 117] on link "CBBC-3" at bounding box center [183, 117] width 63 height 27
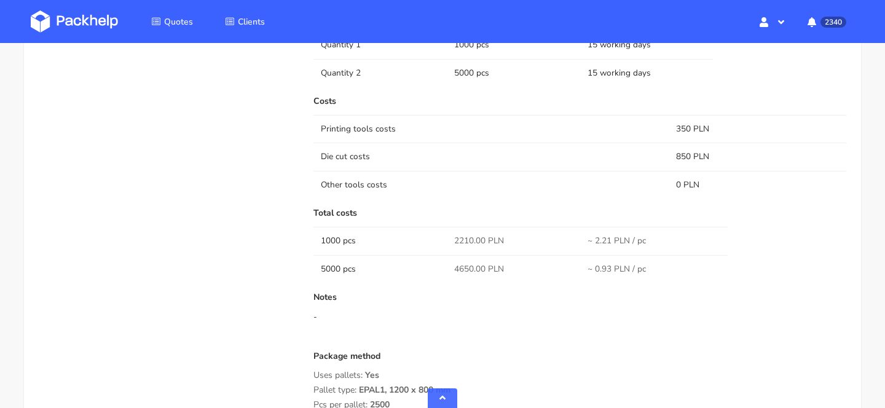
scroll to position [933, 0]
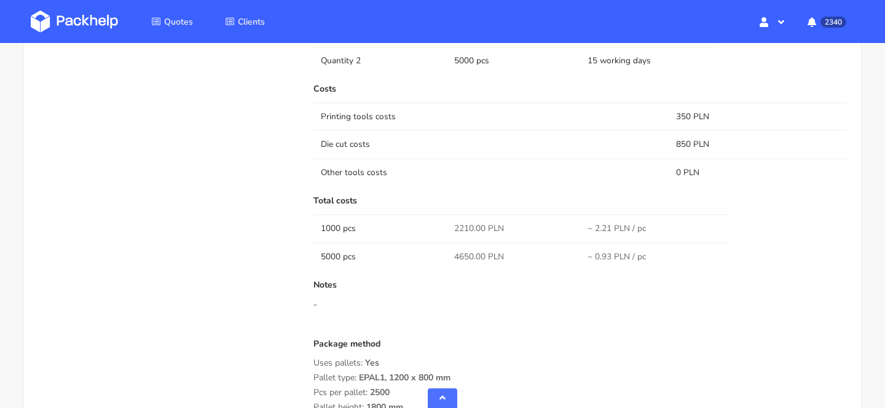
click at [466, 227] on span "2210.00 PLN" at bounding box center [479, 228] width 50 height 12
copy span "2210.00"
click at [468, 254] on span "4650.00 PLN" at bounding box center [479, 257] width 50 height 12
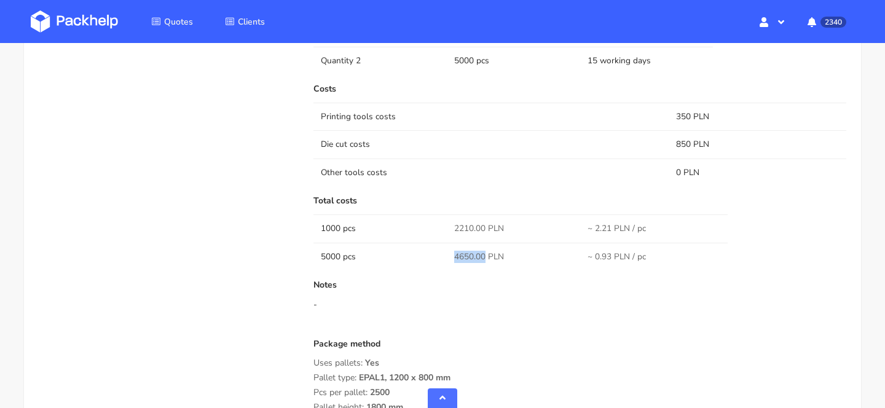
copy span "4650.00"
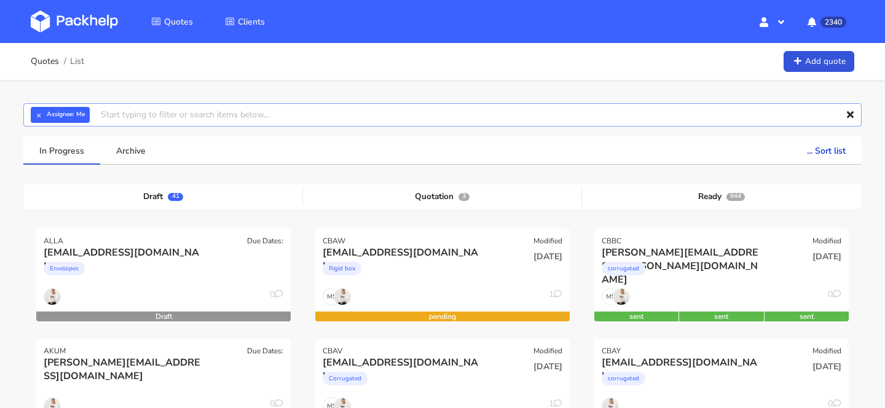
click at [220, 109] on input "text" at bounding box center [442, 114] width 838 height 23
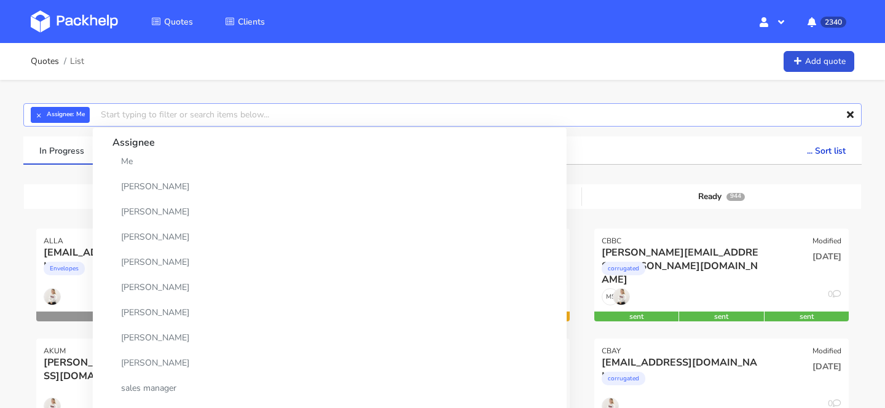
paste input "CATA"
type input "CATA"
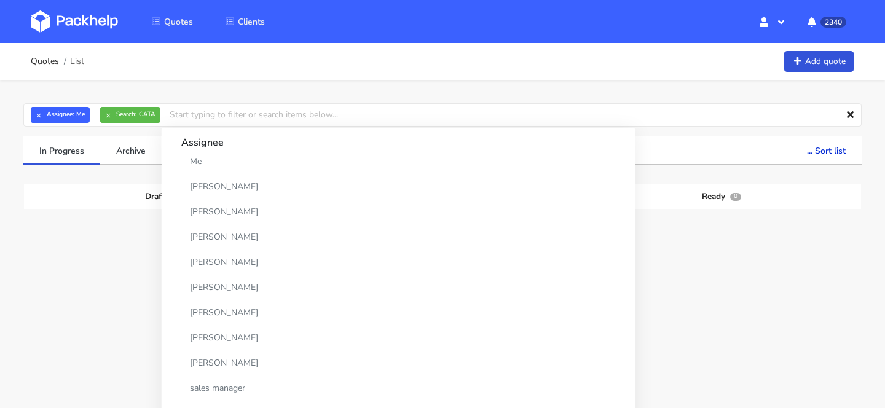
click at [689, 283] on div "Draft 0 Quotation 0 Ready 0" at bounding box center [443, 276] width 820 height 184
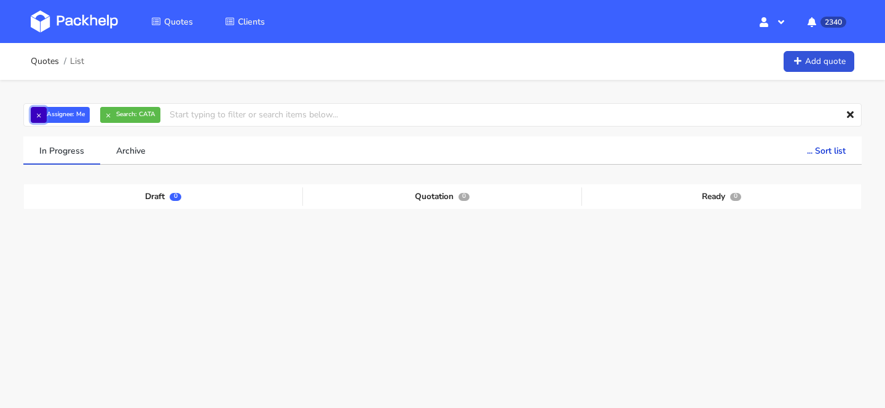
click at [37, 119] on button "×" at bounding box center [39, 115] width 16 height 16
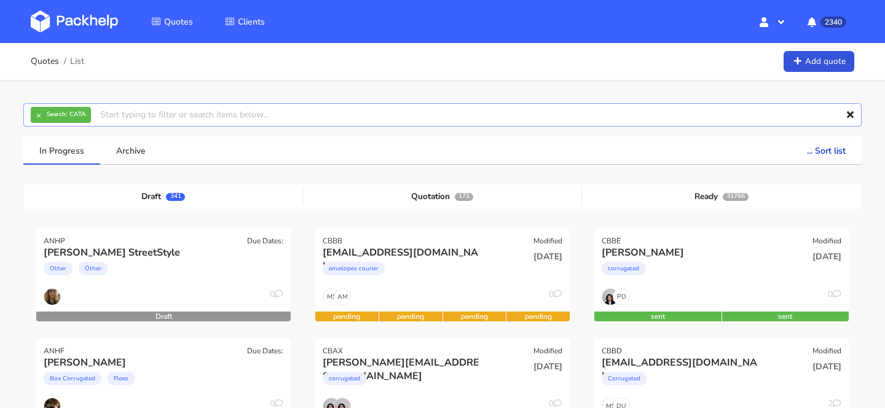
click at [124, 119] on input "text" at bounding box center [442, 114] width 838 height 23
click at [106, 114] on button "×" at bounding box center [108, 115] width 16 height 16
click at [124, 112] on input "text" at bounding box center [442, 114] width 838 height 23
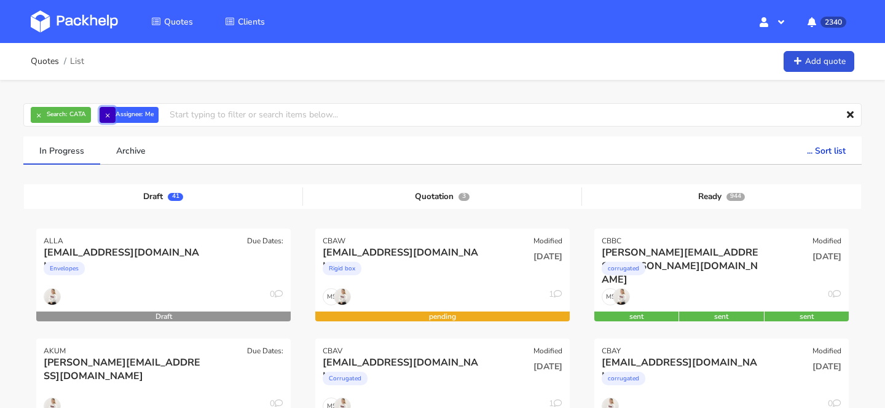
click at [107, 114] on button "×" at bounding box center [108, 115] width 16 height 16
click at [33, 120] on button "×" at bounding box center [39, 115] width 16 height 16
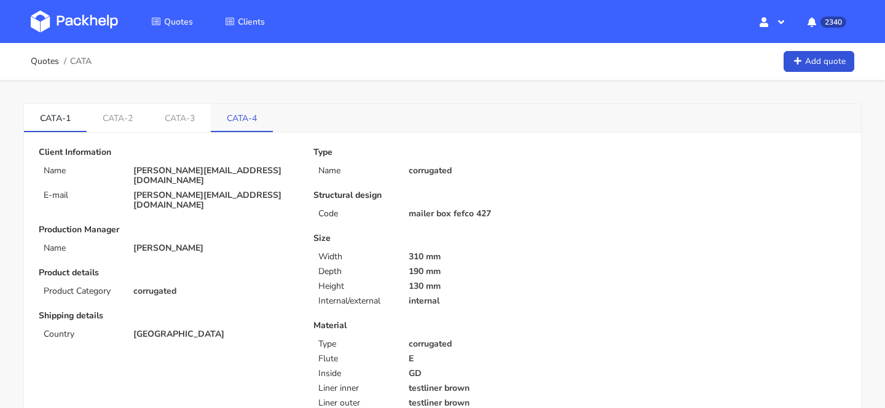
click at [250, 121] on link "CATA-4" at bounding box center [242, 117] width 62 height 27
click at [80, 62] on span "CATA" at bounding box center [81, 62] width 22 height 10
copy span "CATA"
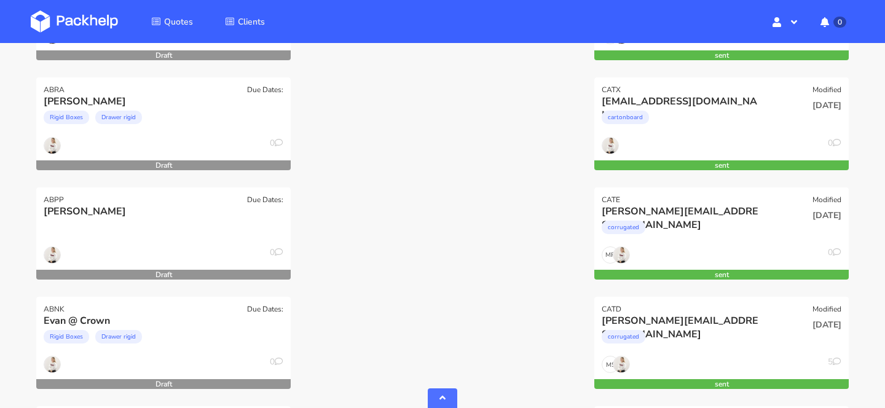
scroll to position [4098, 0]
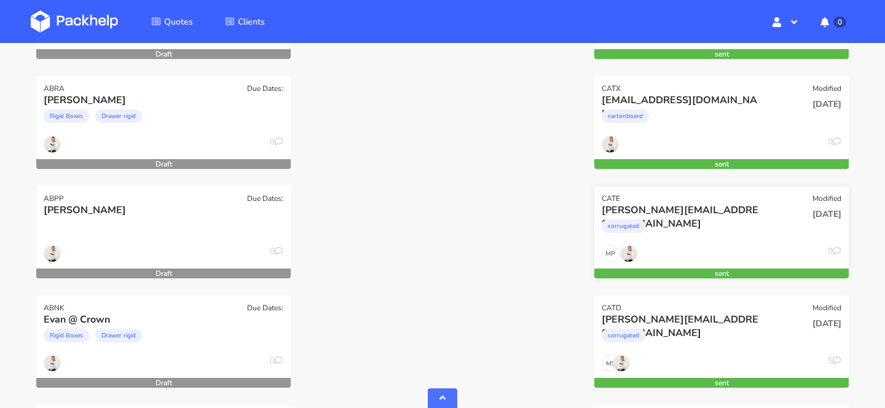
click at [705, 215] on div "[PERSON_NAME][EMAIL_ADDRESS][DOMAIN_NAME]" at bounding box center [683, 210] width 163 height 14
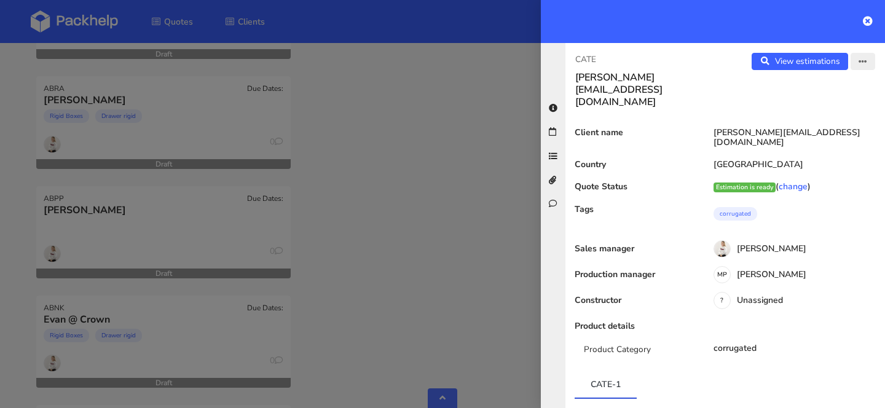
click at [871, 57] on button "button" at bounding box center [862, 61] width 25 height 17
click at [833, 109] on link "Edit quote" at bounding box center [823, 110] width 108 height 20
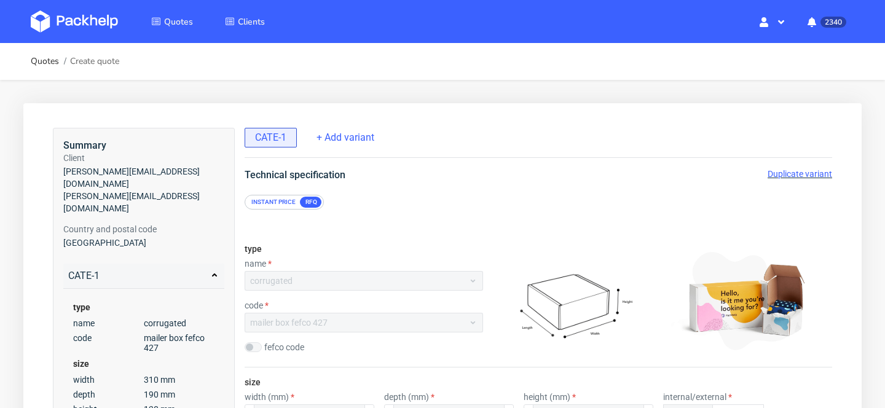
click at [794, 175] on span "Duplicate variant" at bounding box center [799, 174] width 65 height 10
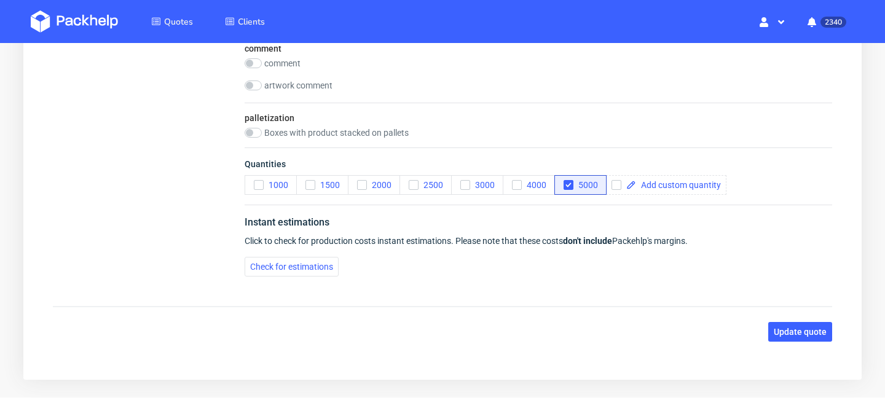
scroll to position [1644, 0]
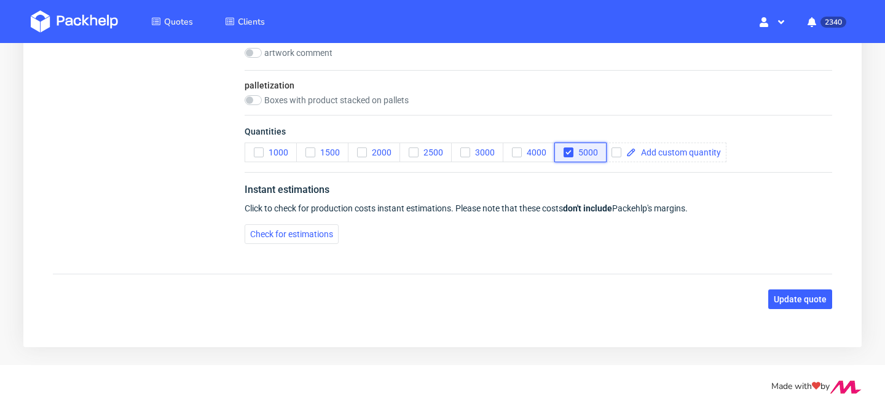
click at [565, 153] on icon "button" at bounding box center [568, 152] width 9 height 9
click at [651, 149] on span at bounding box center [678, 152] width 85 height 9
checkbox input "true"
click at [725, 156] on span at bounding box center [738, 152] width 85 height 9
checkbox input "true"
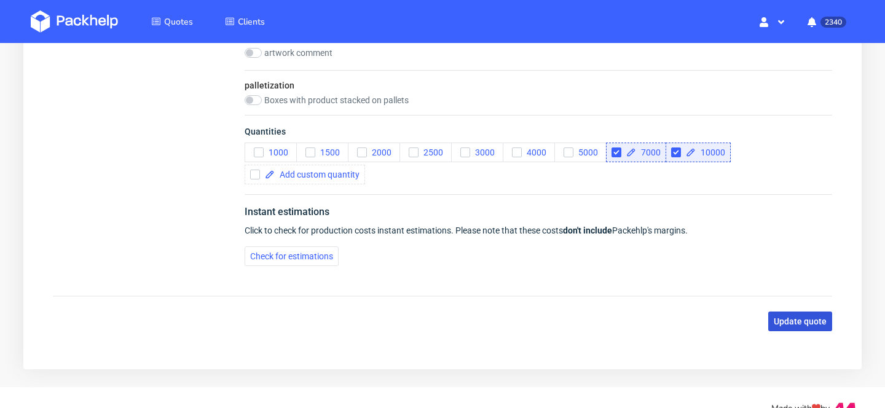
click at [815, 319] on span "Update quote" at bounding box center [800, 321] width 53 height 9
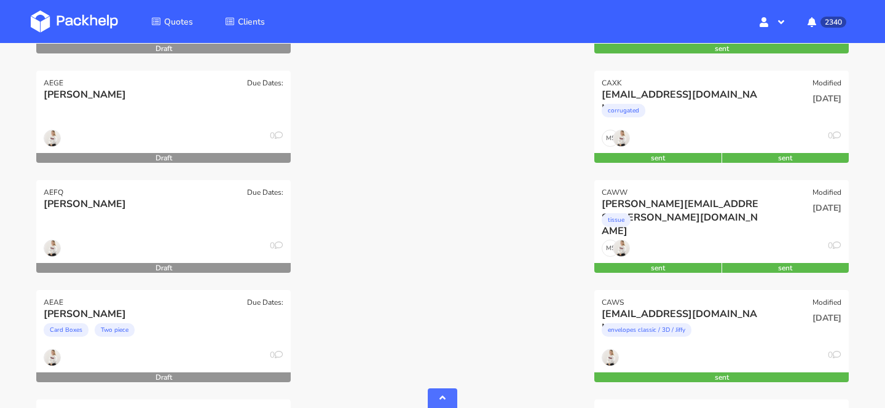
scroll to position [4092, 0]
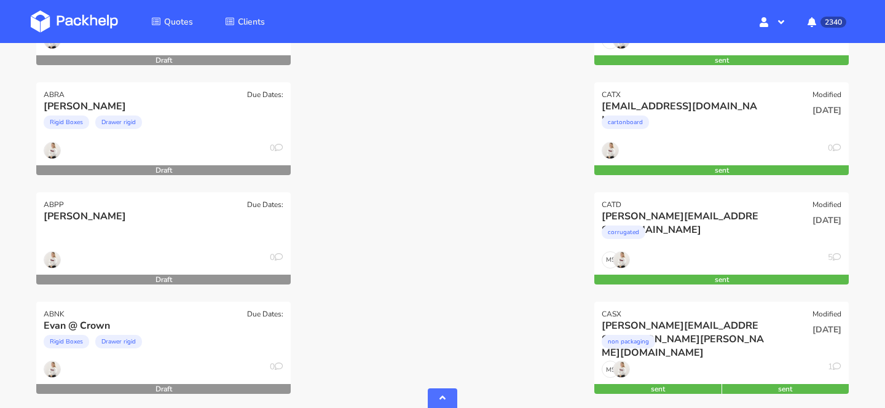
click at [739, 254] on div "MS 5" at bounding box center [721, 262] width 254 height 23
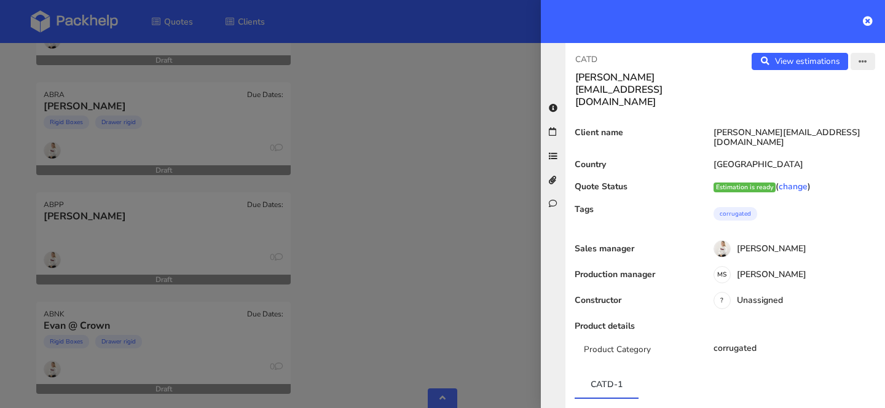
click at [868, 60] on button "button" at bounding box center [862, 61] width 25 height 17
click at [840, 105] on link "Edit quote" at bounding box center [823, 110] width 108 height 20
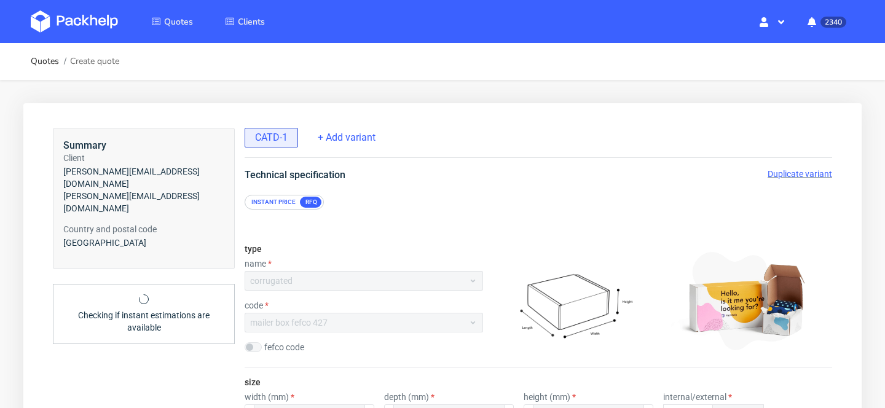
click at [814, 169] on span "Duplicate variant" at bounding box center [799, 174] width 65 height 10
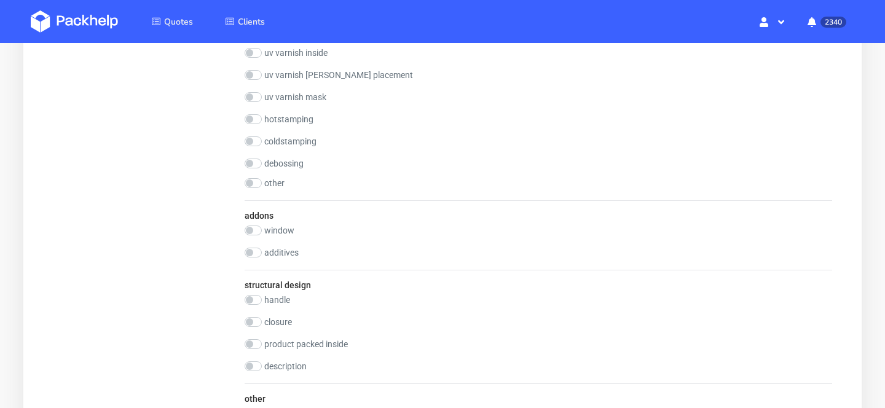
scroll to position [1869, 0]
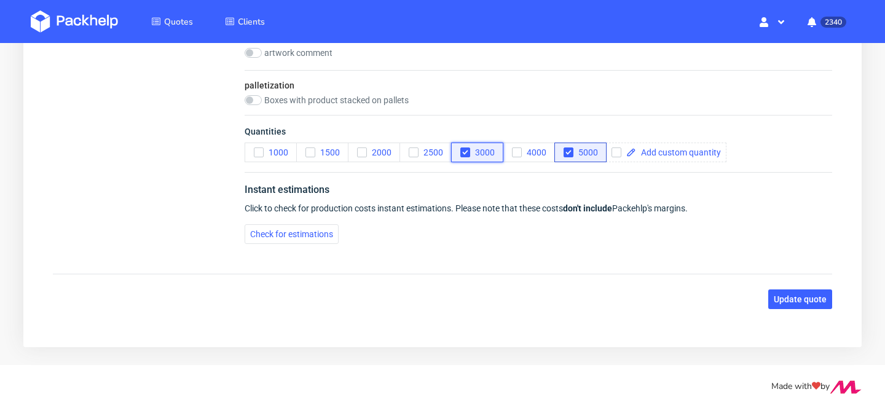
click at [466, 148] on icon "button" at bounding box center [465, 152] width 9 height 9
click at [575, 152] on span "5000" at bounding box center [585, 152] width 25 height 10
click at [648, 152] on span at bounding box center [678, 152] width 85 height 9
checkbox input "true"
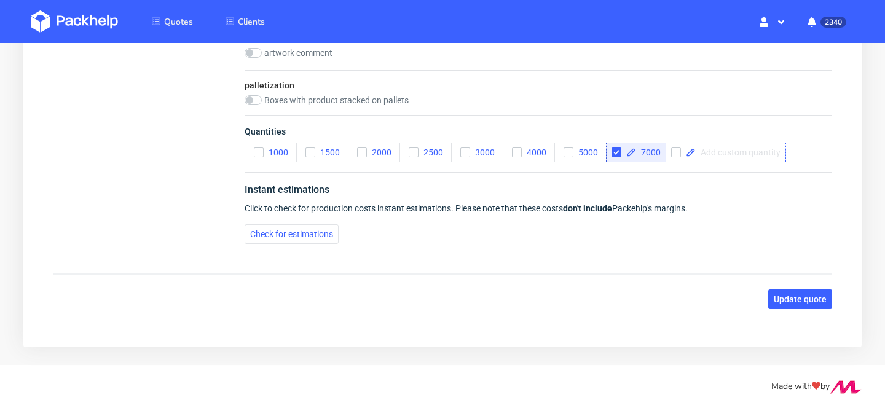
click at [737, 153] on span at bounding box center [738, 152] width 85 height 9
checkbox input "true"
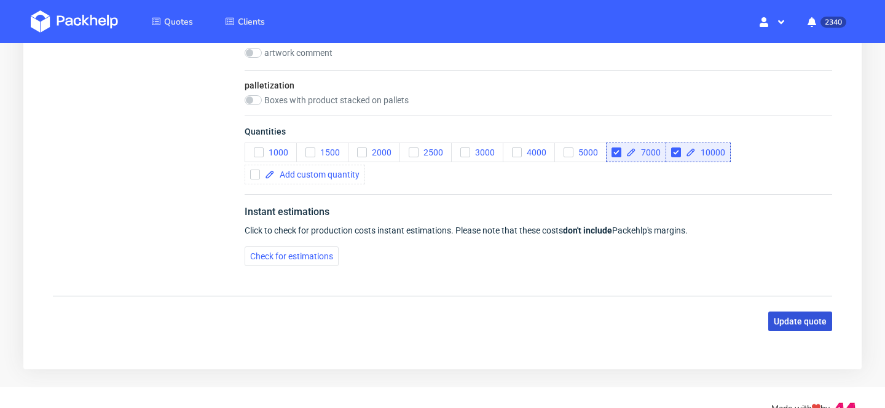
click at [815, 324] on span "Update quote" at bounding box center [800, 321] width 53 height 9
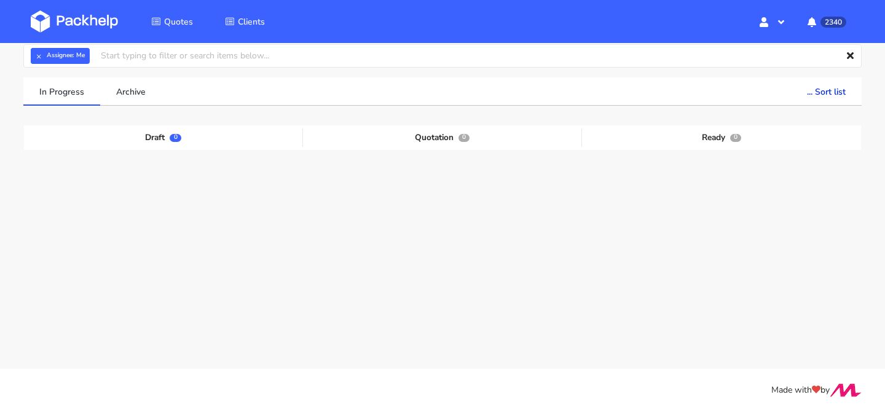
scroll to position [61, 0]
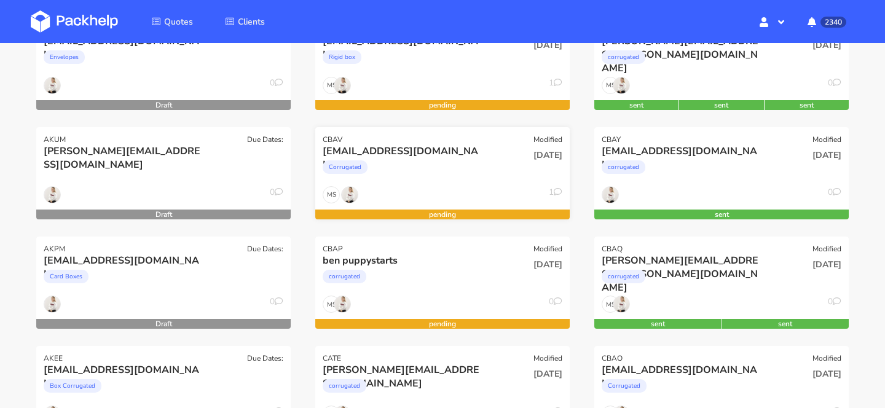
scroll to position [301, 0]
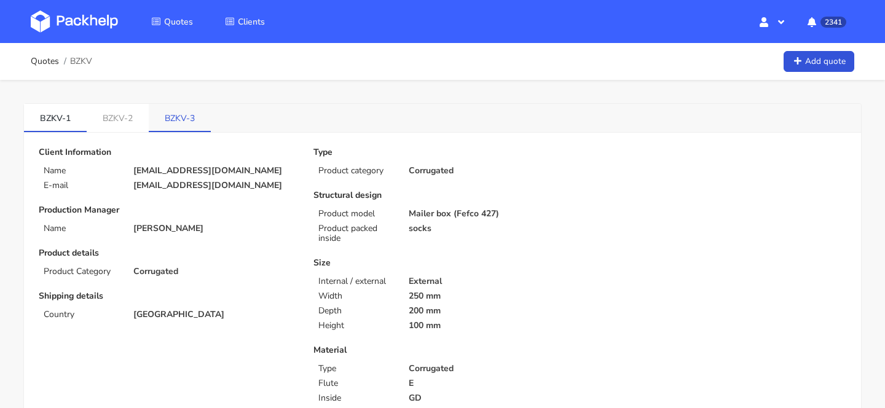
click at [176, 119] on link "BZKV-3" at bounding box center [180, 117] width 62 height 27
click at [85, 17] on img at bounding box center [74, 21] width 87 height 22
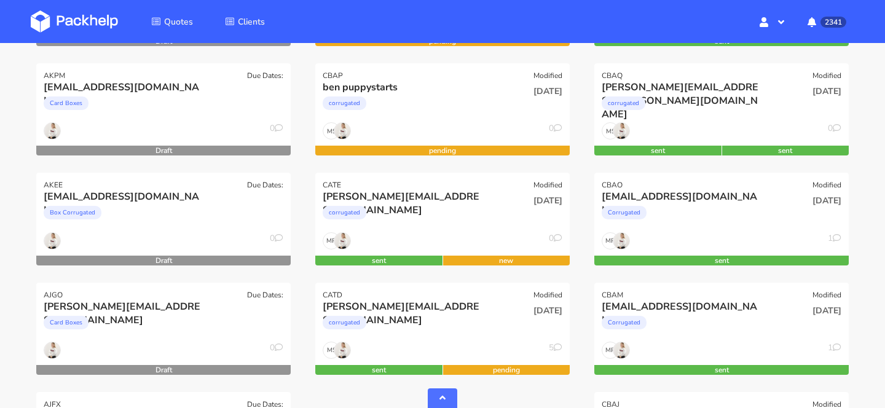
scroll to position [459, 0]
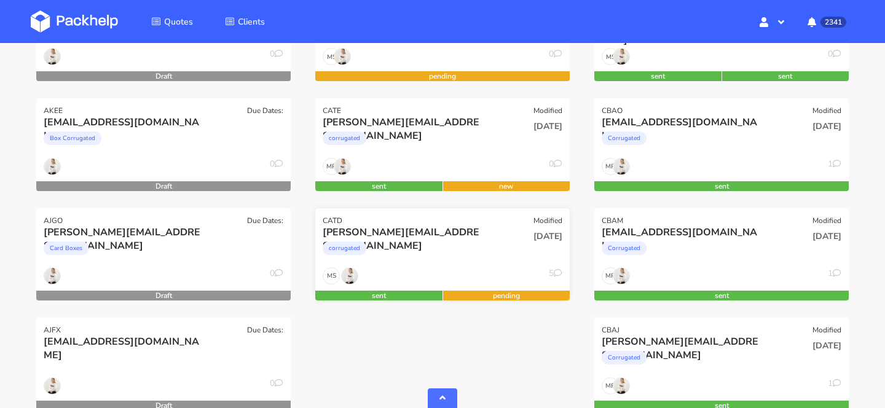
click at [447, 219] on div "CATD Modified" at bounding box center [442, 216] width 254 height 17
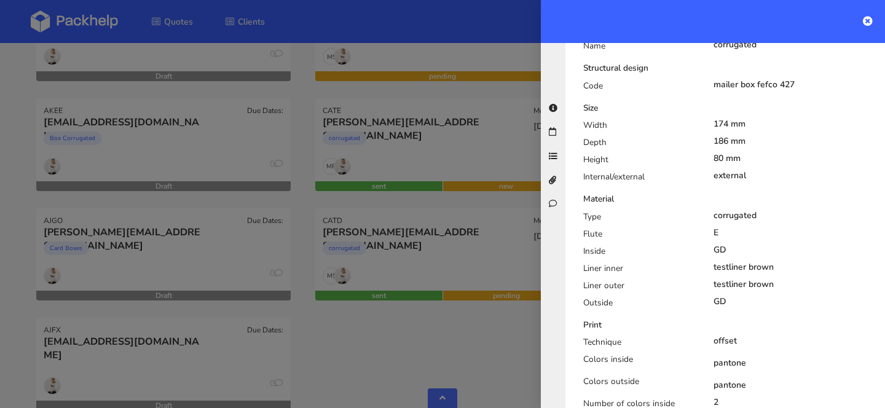
scroll to position [468, 0]
click at [445, 320] on div at bounding box center [442, 204] width 885 height 408
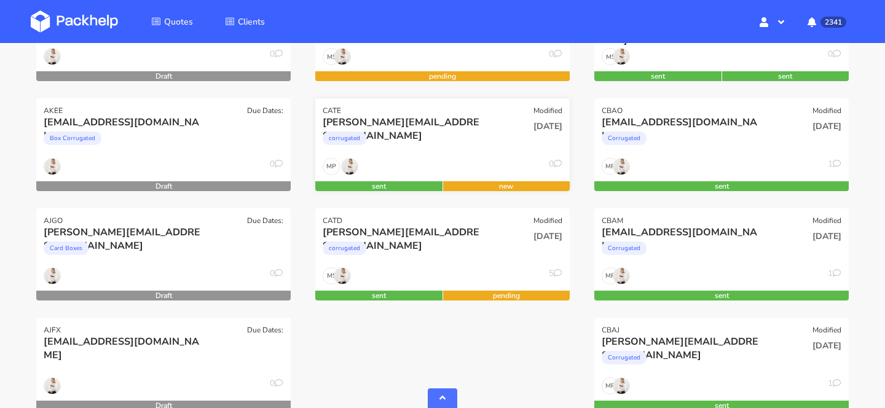
click at [434, 116] on div "veronica@arsdigitalis.io" at bounding box center [404, 123] width 163 height 14
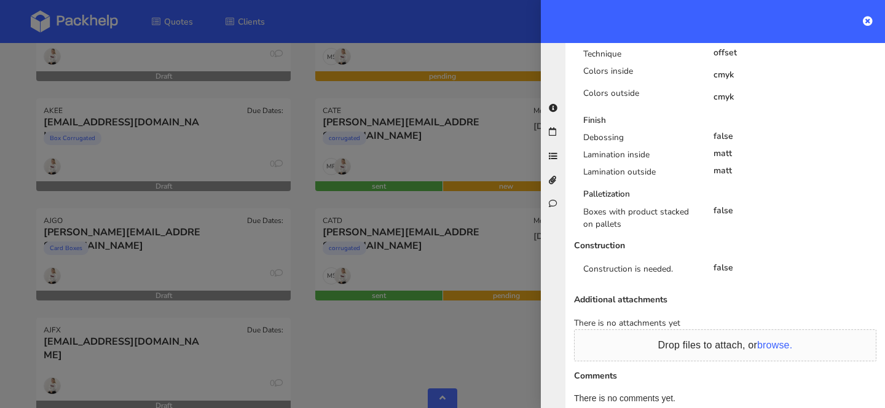
scroll to position [840, 0]
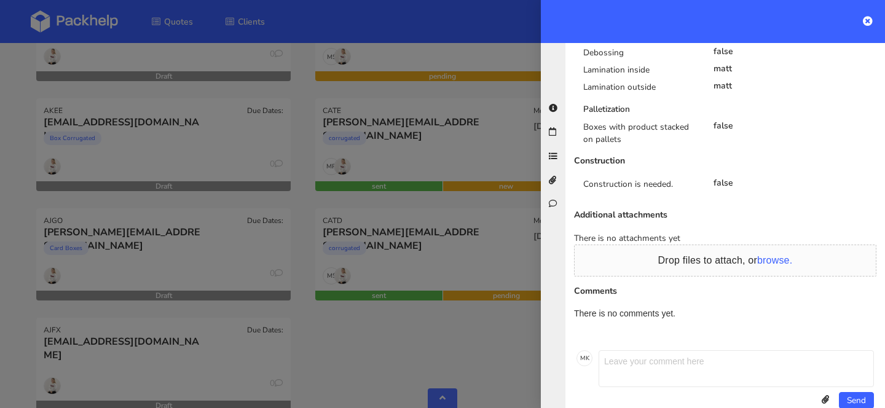
click at [431, 346] on div at bounding box center [442, 204] width 885 height 408
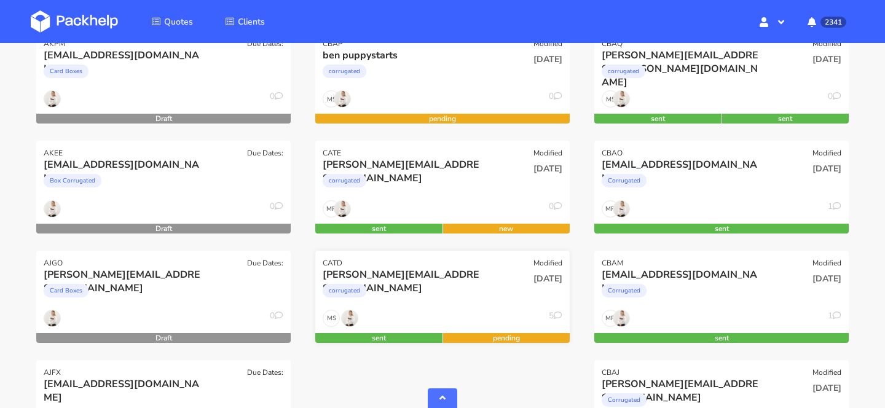
scroll to position [415, 0]
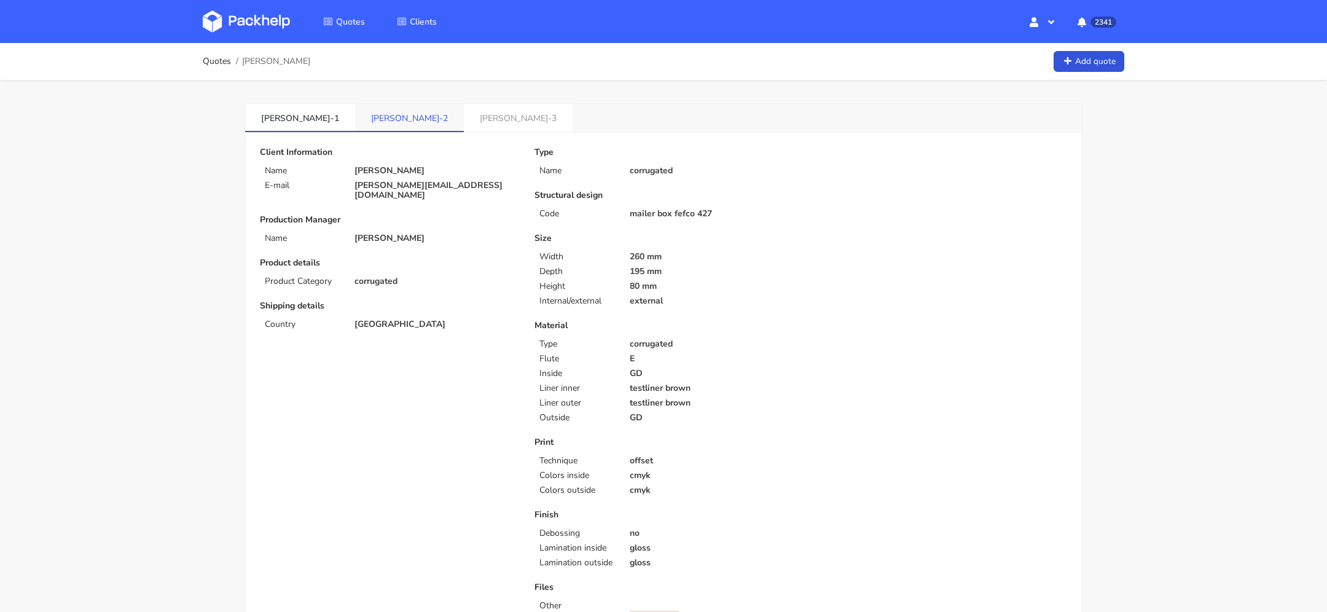
click at [355, 124] on link "[PERSON_NAME]-2" at bounding box center [409, 117] width 109 height 27
click at [465, 124] on link "[PERSON_NAME]-3" at bounding box center [519, 117] width 109 height 27
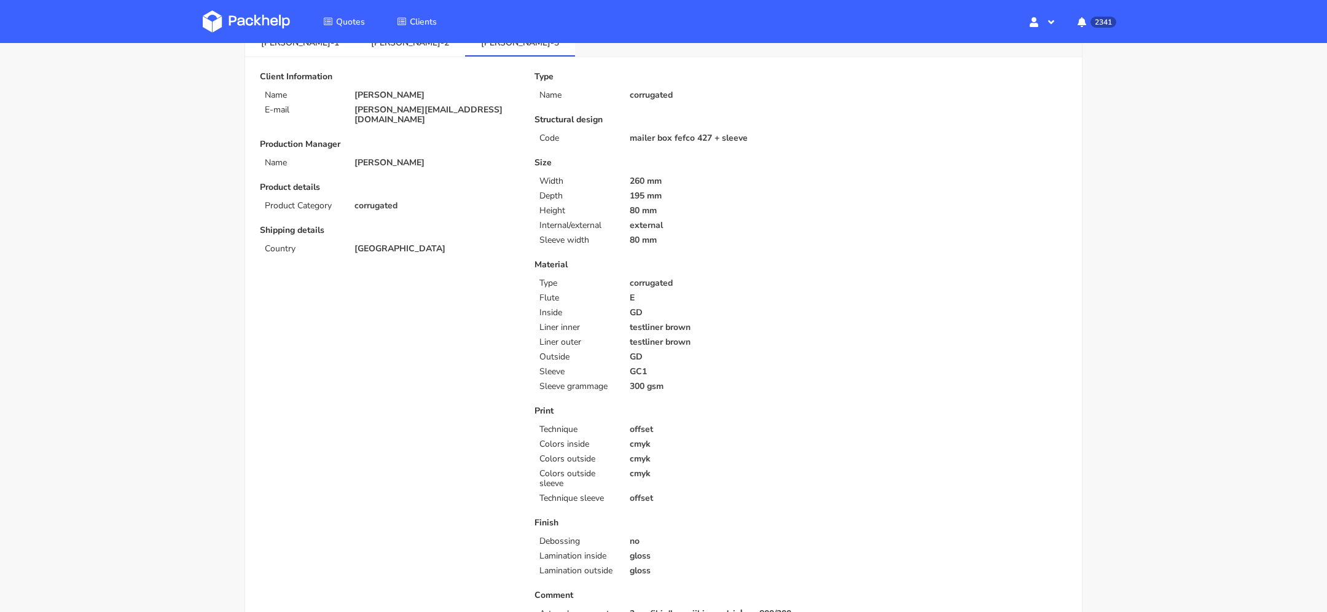
scroll to position [77, 0]
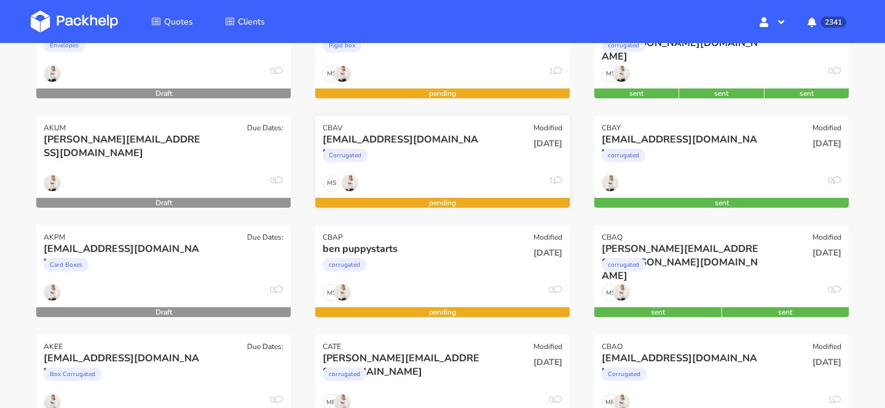
scroll to position [287, 0]
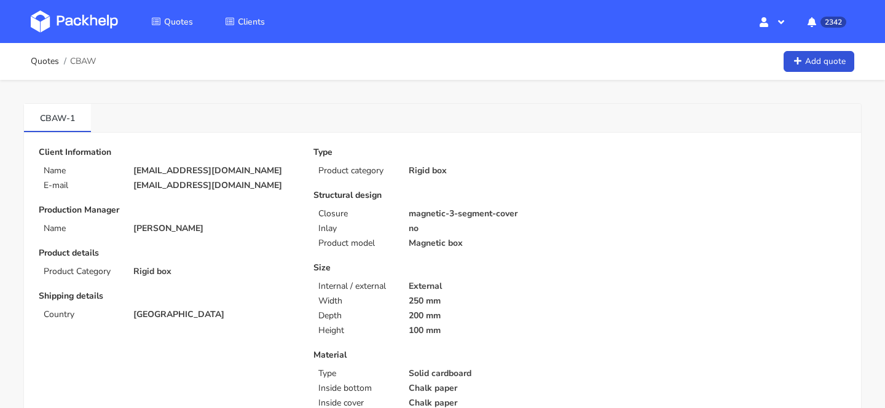
click at [186, 168] on p "[EMAIL_ADDRESS][DOMAIN_NAME]" at bounding box center [214, 171] width 163 height 10
copy div "[EMAIL_ADDRESS][DOMAIN_NAME]"
click at [86, 60] on span "CBAW" at bounding box center [83, 62] width 26 height 10
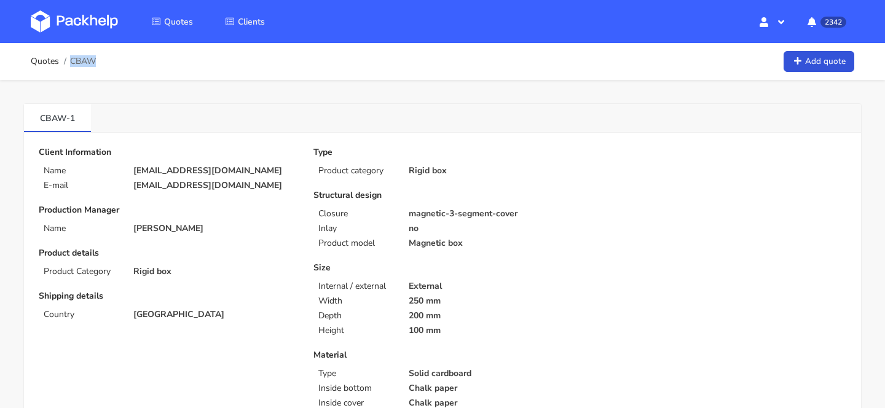
click at [86, 60] on span "CBAW" at bounding box center [83, 62] width 26 height 10
copy span "CBAW"
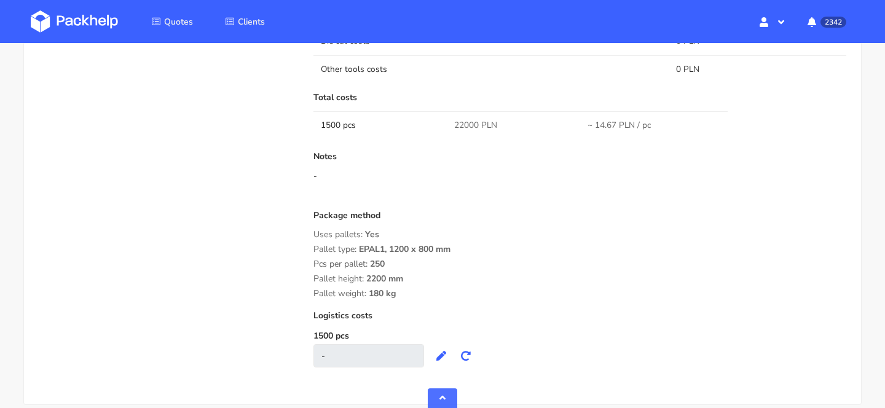
scroll to position [1175, 0]
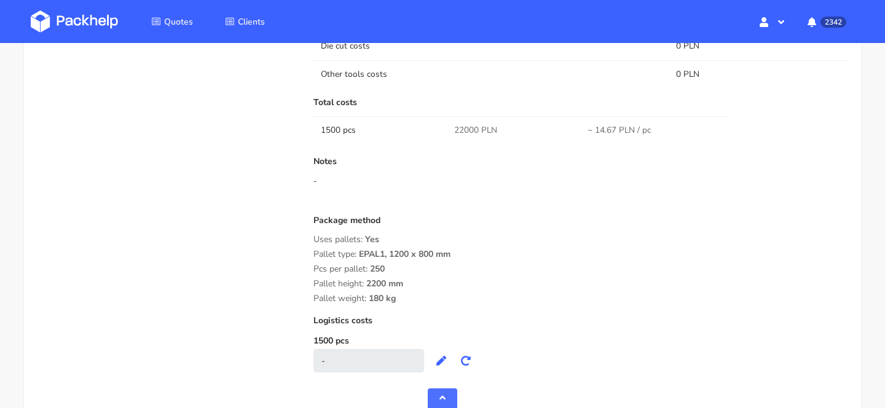
click at [457, 128] on span "22000 PLN" at bounding box center [475, 130] width 43 height 12
copy span "22000"
click at [554, 256] on div "Pallet type: EPAL1, 1200 x 800 mm" at bounding box center [579, 254] width 533 height 10
click at [457, 176] on div "-" at bounding box center [579, 181] width 533 height 12
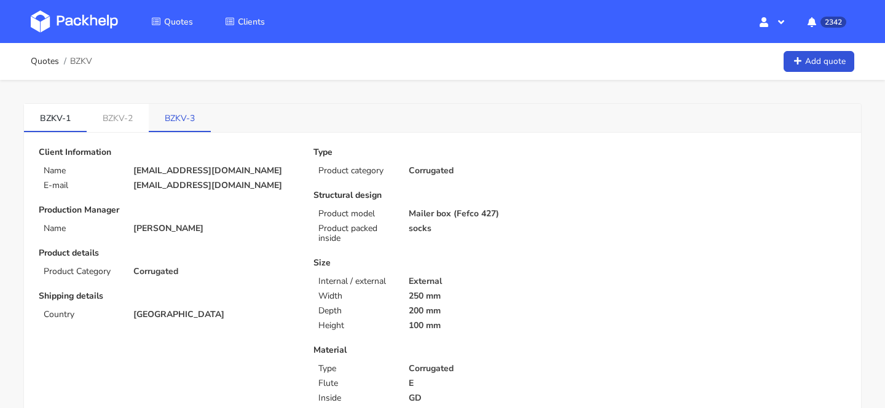
click at [190, 112] on link "BZKV-3" at bounding box center [180, 117] width 62 height 27
click at [84, 63] on span "BZKV" at bounding box center [81, 62] width 22 height 10
copy span "BZKV"
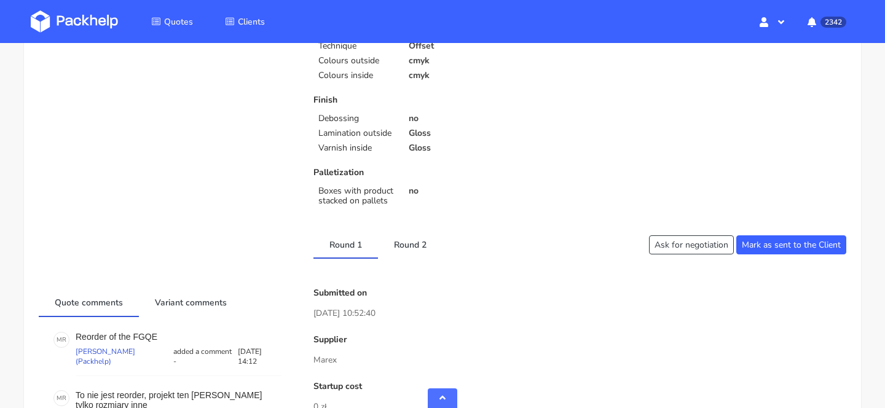
scroll to position [471, 0]
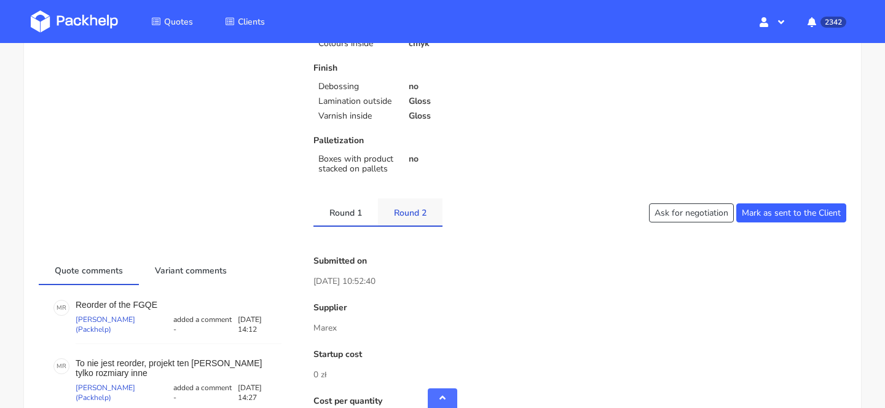
click at [418, 211] on link "Round 2" at bounding box center [410, 211] width 65 height 27
click at [340, 210] on link "Round 1" at bounding box center [345, 211] width 65 height 27
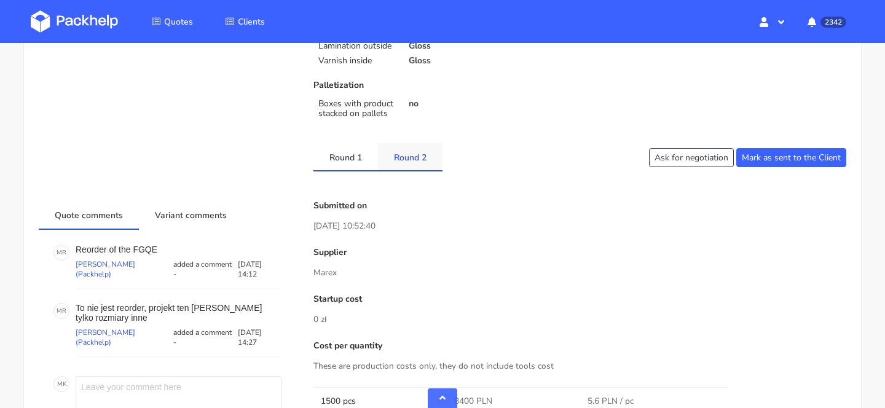
click at [402, 155] on link "Round 2" at bounding box center [410, 156] width 65 height 27
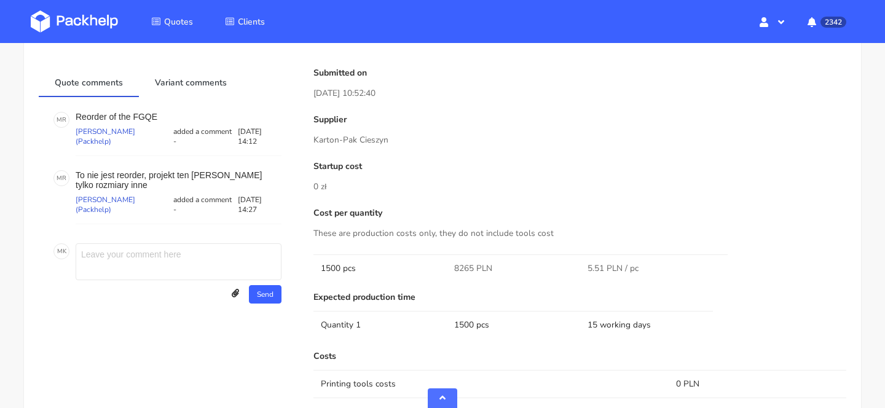
scroll to position [633, 0]
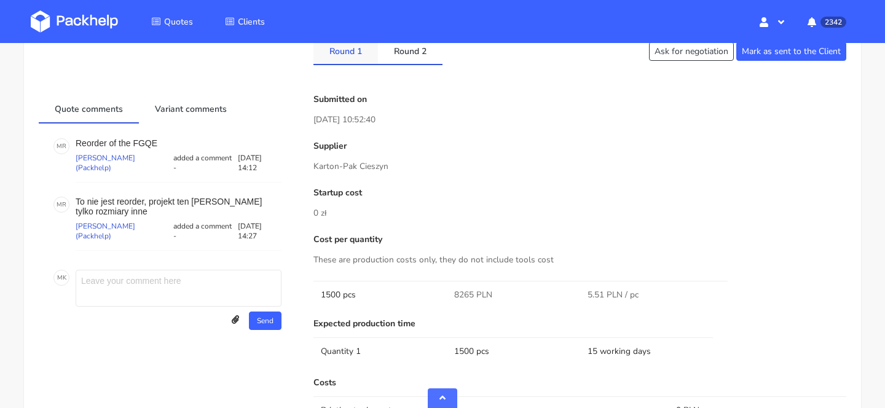
click at [351, 49] on link "Round 1" at bounding box center [345, 50] width 65 height 27
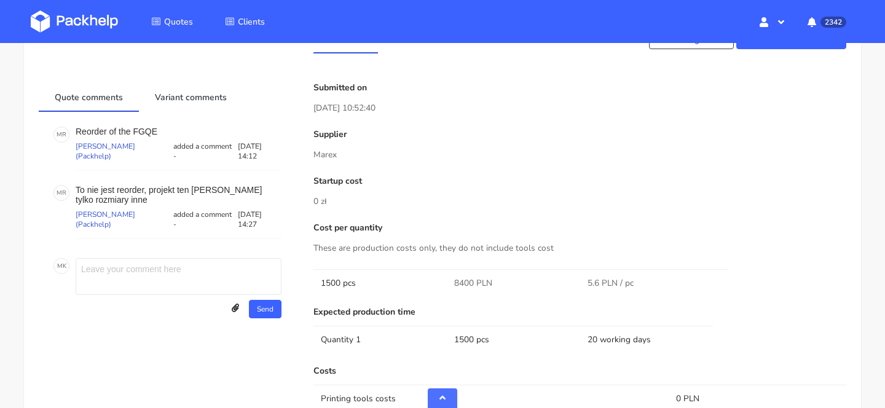
scroll to position [634, 0]
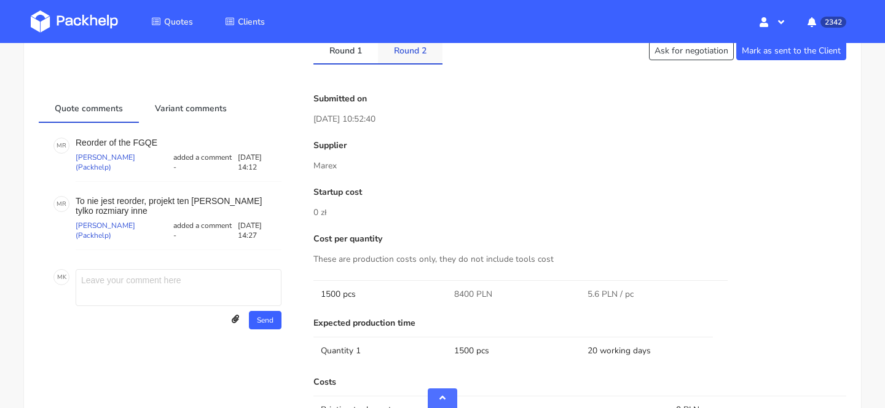
click at [410, 59] on link "Round 2" at bounding box center [410, 49] width 65 height 27
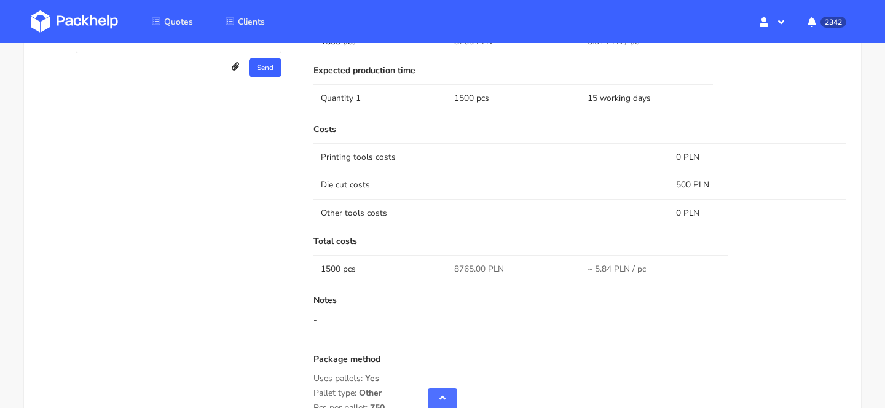
scroll to position [889, 0]
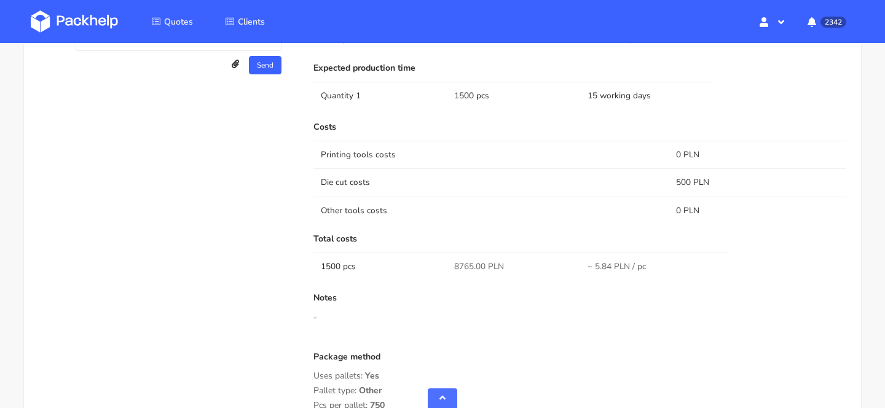
click at [463, 264] on span "8765.00 PLN" at bounding box center [479, 267] width 50 height 12
copy span "8765.00"
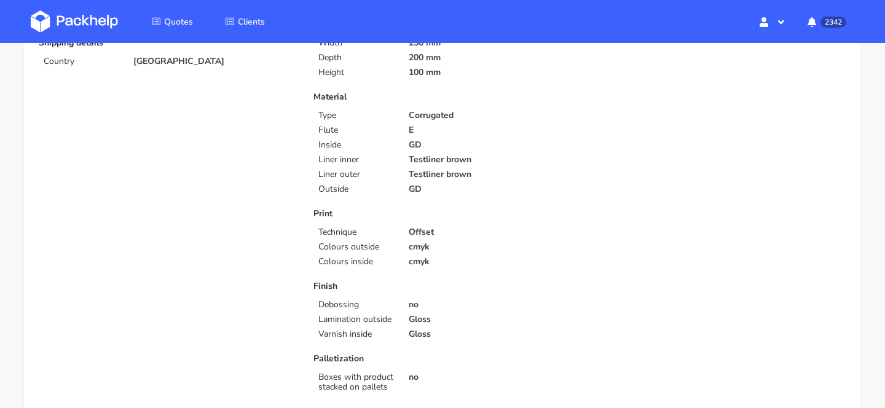
scroll to position [256, 0]
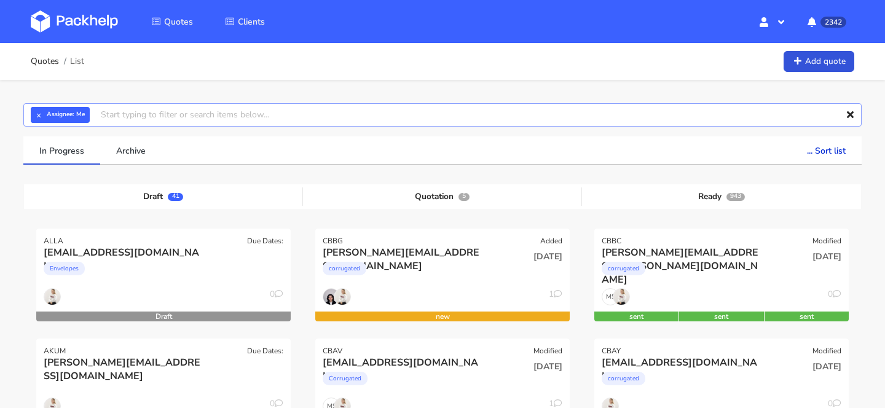
click at [178, 116] on input "text" at bounding box center [442, 114] width 838 height 23
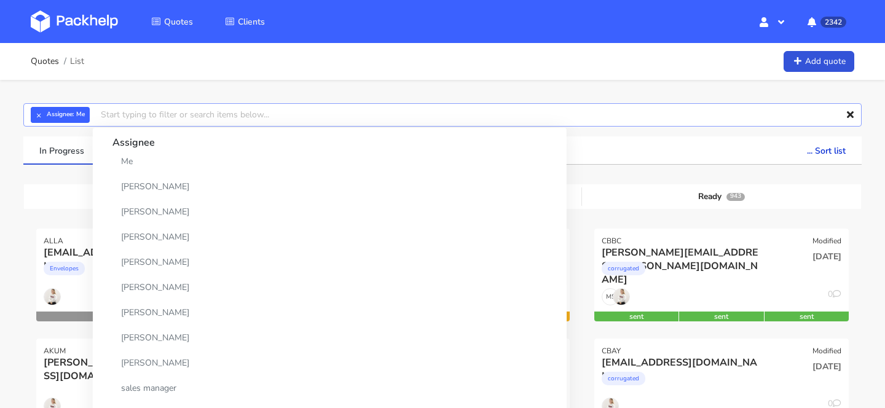
paste input "BZKA"
type input "BZKA"
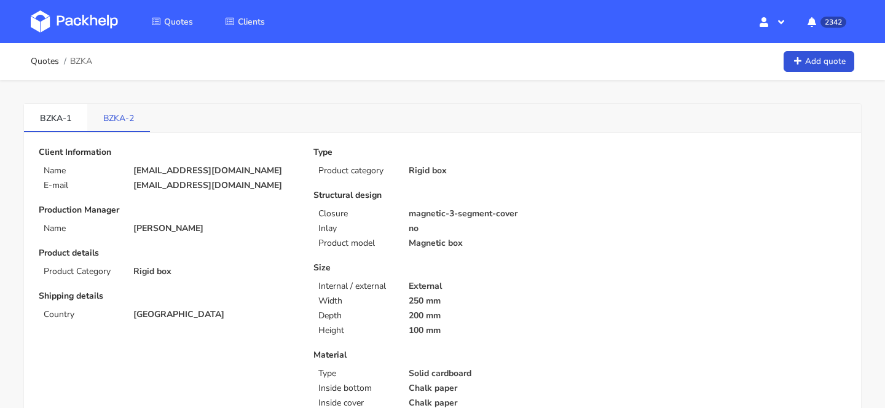
click at [133, 115] on link "BZKA-2" at bounding box center [118, 117] width 63 height 27
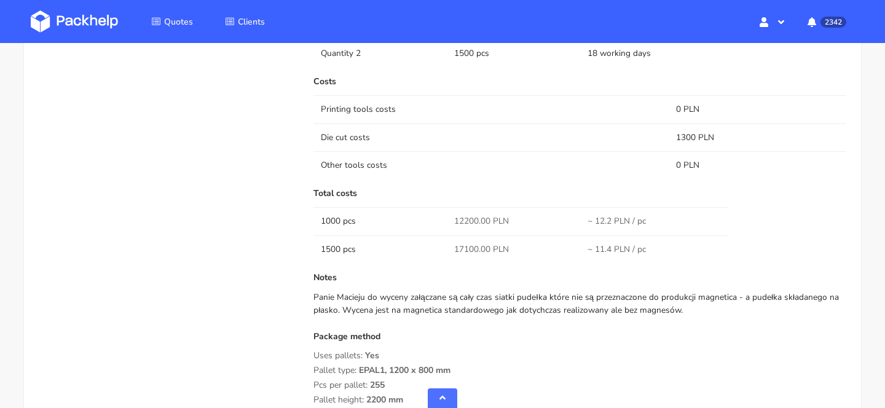
scroll to position [1114, 0]
click at [461, 251] on span "17100.00 PLN" at bounding box center [481, 248] width 55 height 12
copy span "17100.00"
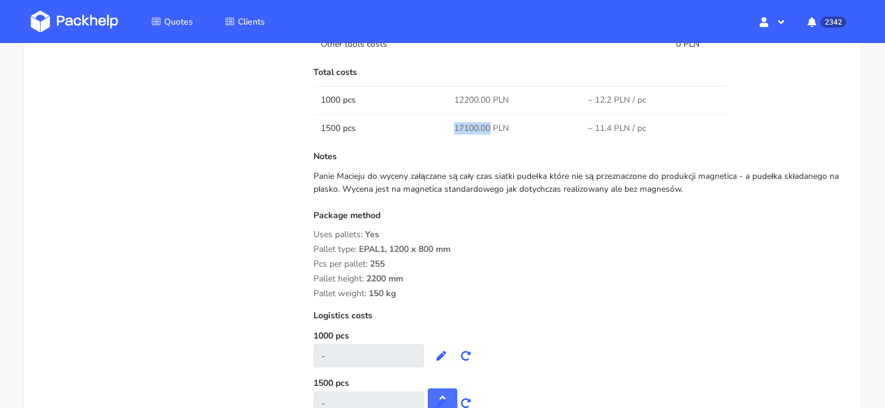
scroll to position [1217, 0]
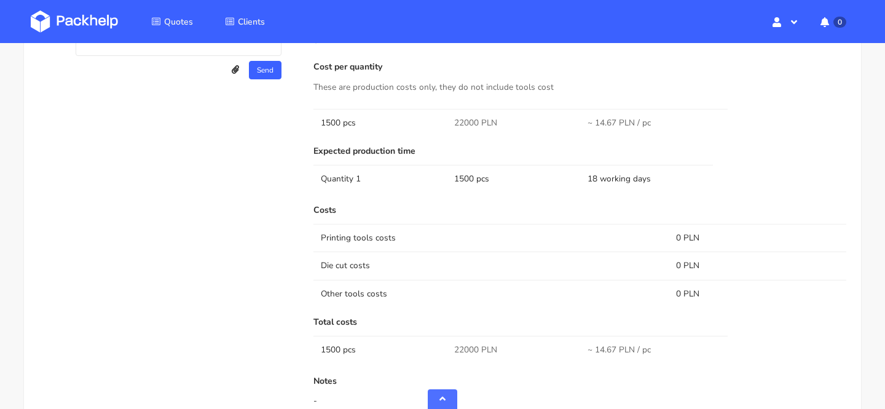
scroll to position [955, 0]
click at [379, 275] on td "Die cut costs" at bounding box center [490, 266] width 355 height 28
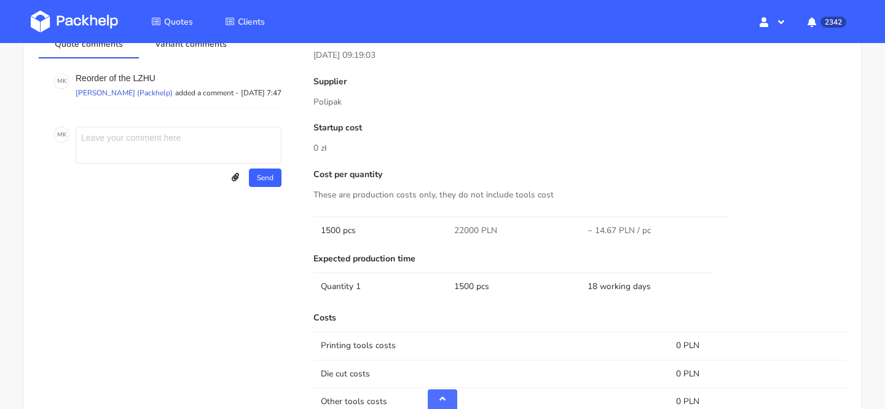
scroll to position [866, 0]
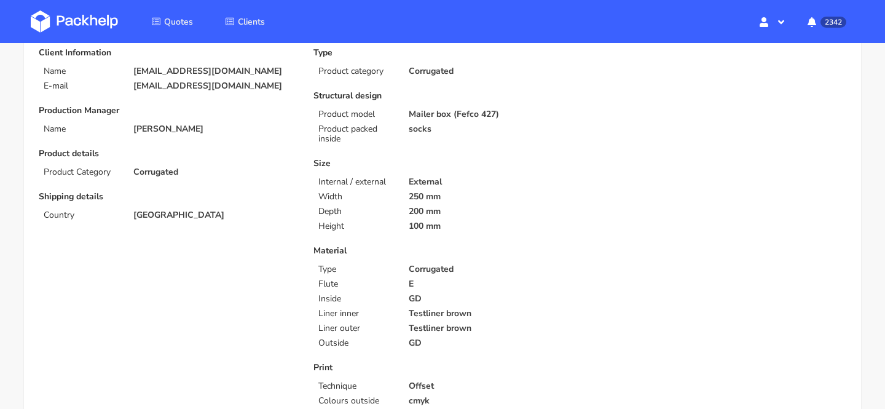
scroll to position [55, 0]
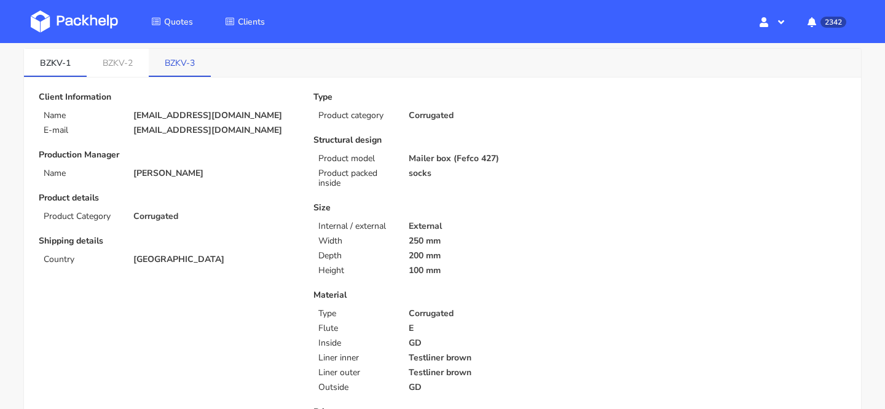
click at [175, 55] on link "BZKV-3" at bounding box center [180, 62] width 62 height 27
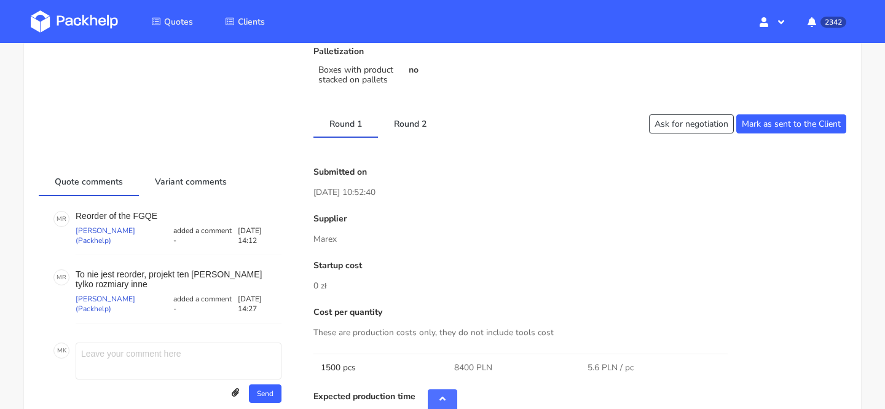
scroll to position [570, 0]
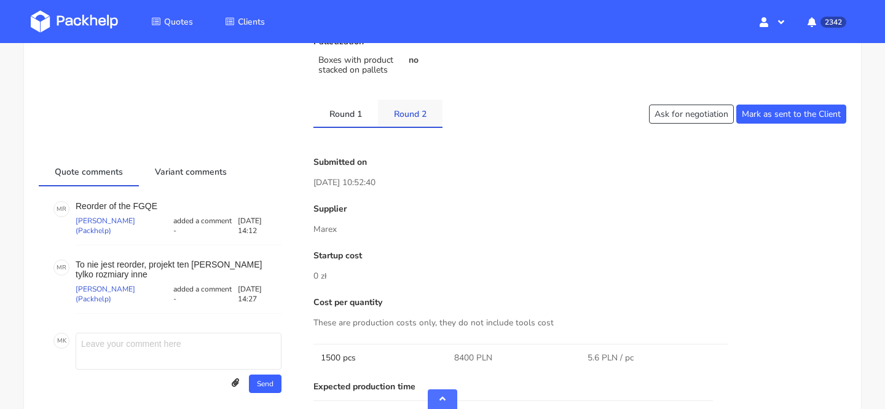
click at [398, 115] on link "Round 2" at bounding box center [410, 113] width 65 height 27
click at [352, 117] on link "Round 1" at bounding box center [345, 113] width 65 height 27
click at [429, 120] on link "Round 2" at bounding box center [410, 113] width 65 height 27
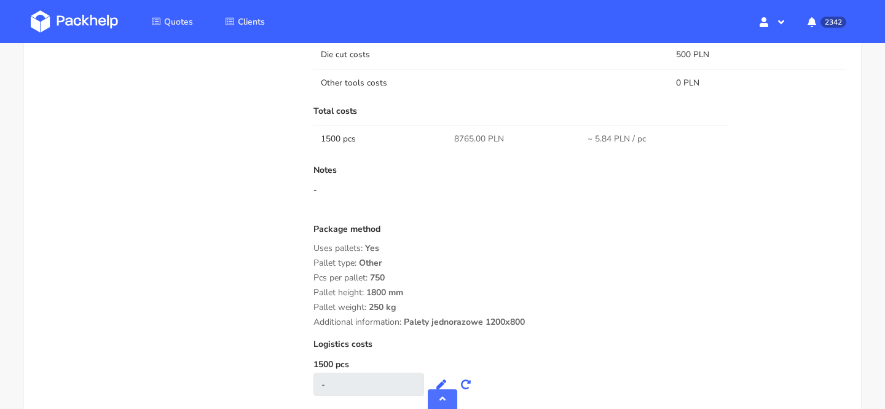
scroll to position [1021, 0]
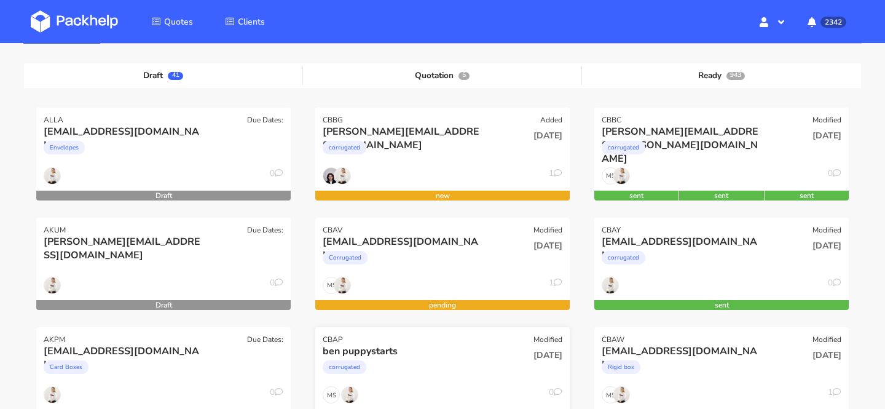
scroll to position [111, 0]
